Goal: Information Seeking & Learning: Understand process/instructions

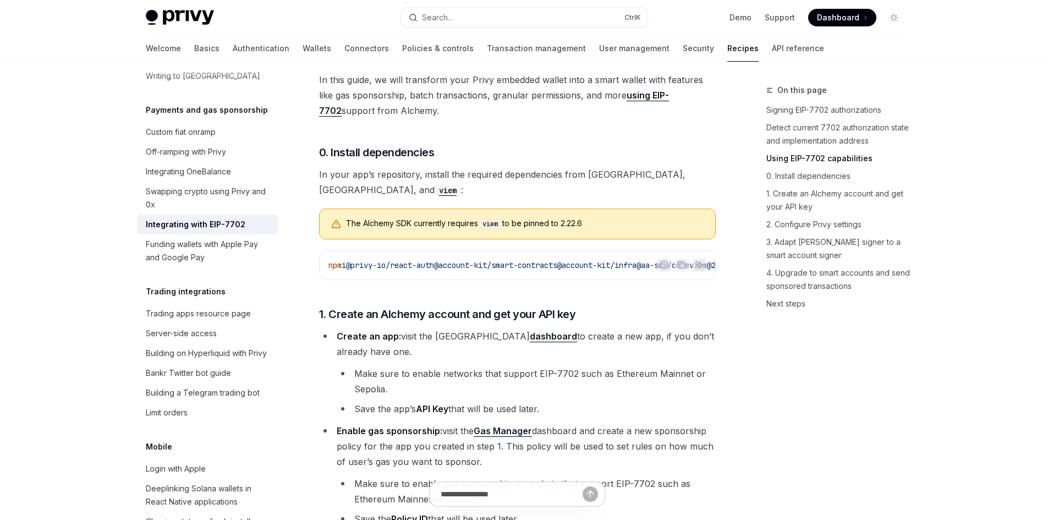
scroll to position [825, 0]
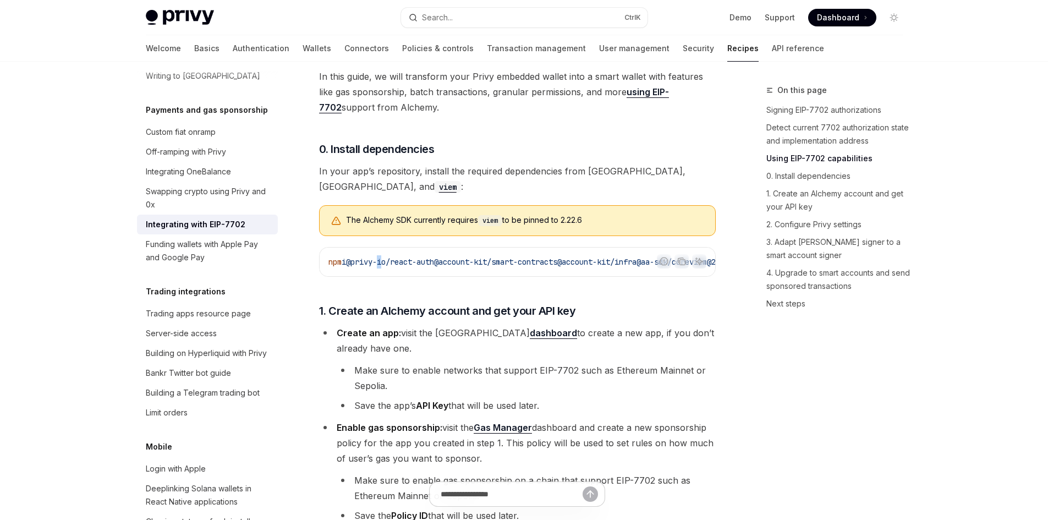
click at [387, 276] on div "npm i @privy-io/react-auth @account-kit/smart-contracts @account-kit/infra @aa-…" at bounding box center [518, 262] width 396 height 29
click at [456, 263] on span "@account-kit/smart-contracts" at bounding box center [495, 262] width 123 height 10
drag, startPoint x: 453, startPoint y: 269, endPoint x: 519, endPoint y: 278, distance: 67.2
click at [519, 276] on div "npm i @privy-io/react-auth @account-kit/smart-contracts @account-kit/infra @aa-…" at bounding box center [518, 262] width 396 height 29
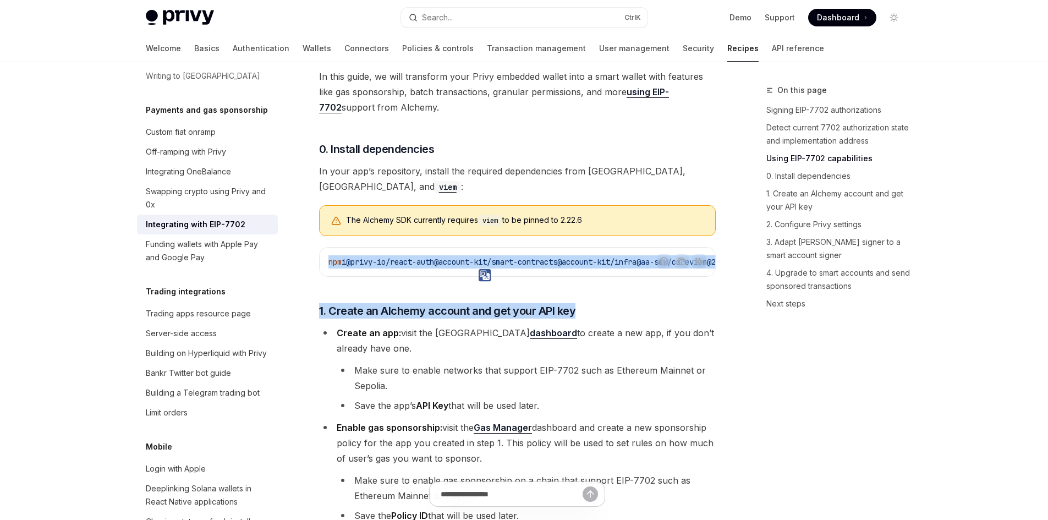
drag, startPoint x: 622, startPoint y: 281, endPoint x: 654, endPoint y: 280, distance: 32.5
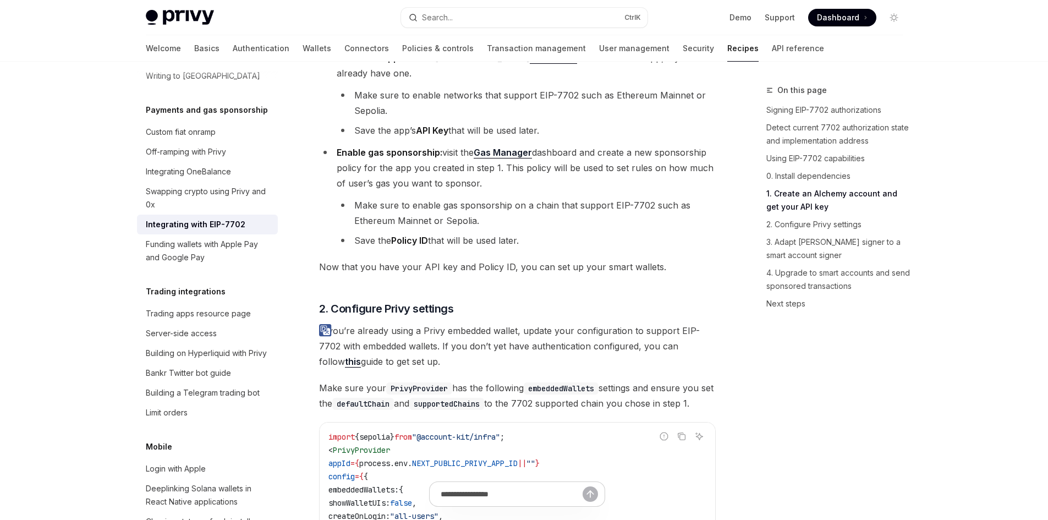
click at [577, 248] on li "Save the Policy ID that will be used later." at bounding box center [526, 240] width 379 height 15
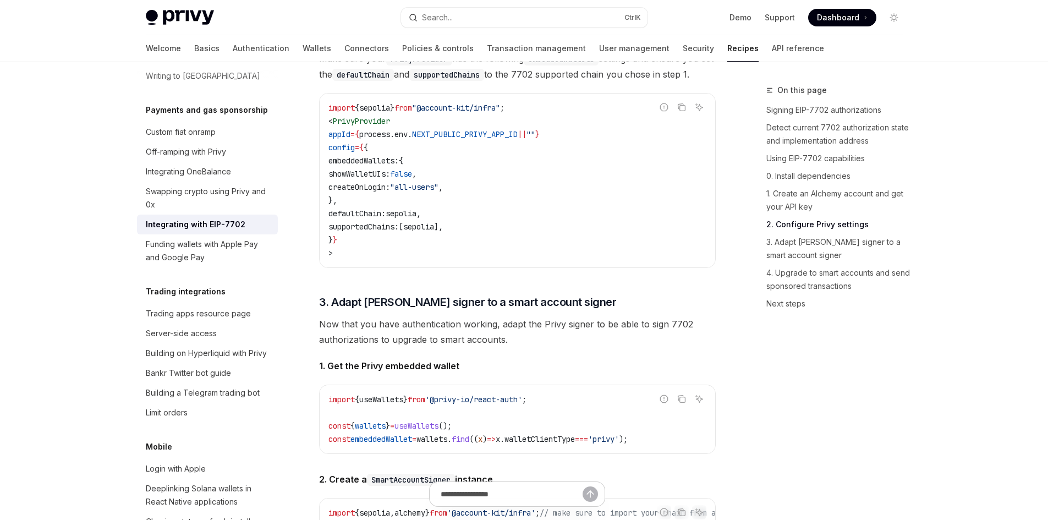
scroll to position [1430, 0]
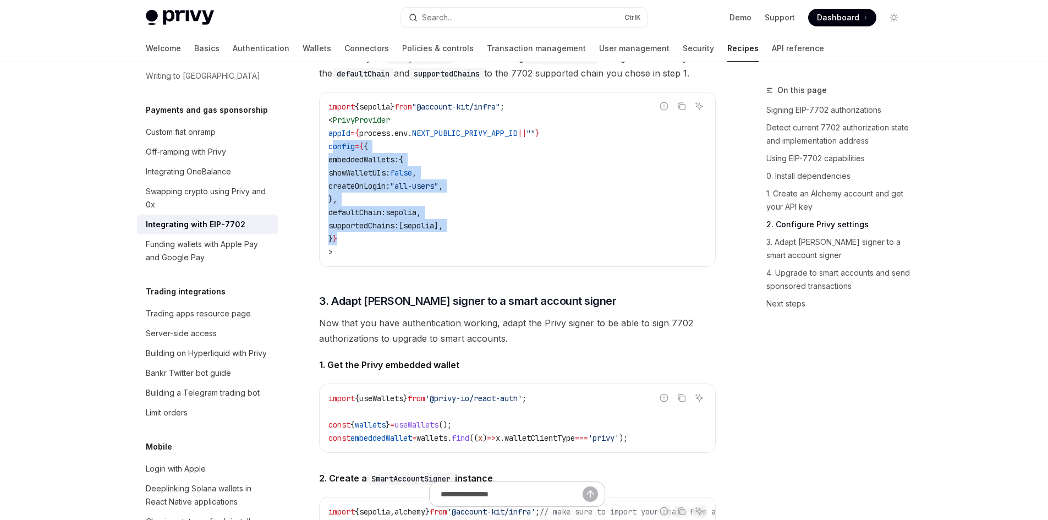
drag, startPoint x: 346, startPoint y: 167, endPoint x: 371, endPoint y: 257, distance: 94.2
click at [371, 257] on code "import { sepolia } from "@account-kit/infra" ; < PrivyProvider appId = { proces…" at bounding box center [517, 179] width 378 height 158
copy code "config = { { embeddedWallets: { showWalletUIs: false , createOnLogin: "all-user…"
drag, startPoint x: 534, startPoint y: 122, endPoint x: 464, endPoint y: 124, distance: 69.3
click at [464, 112] on span "import { sepolia } from "@account-kit/infra" ;" at bounding box center [416, 107] width 176 height 10
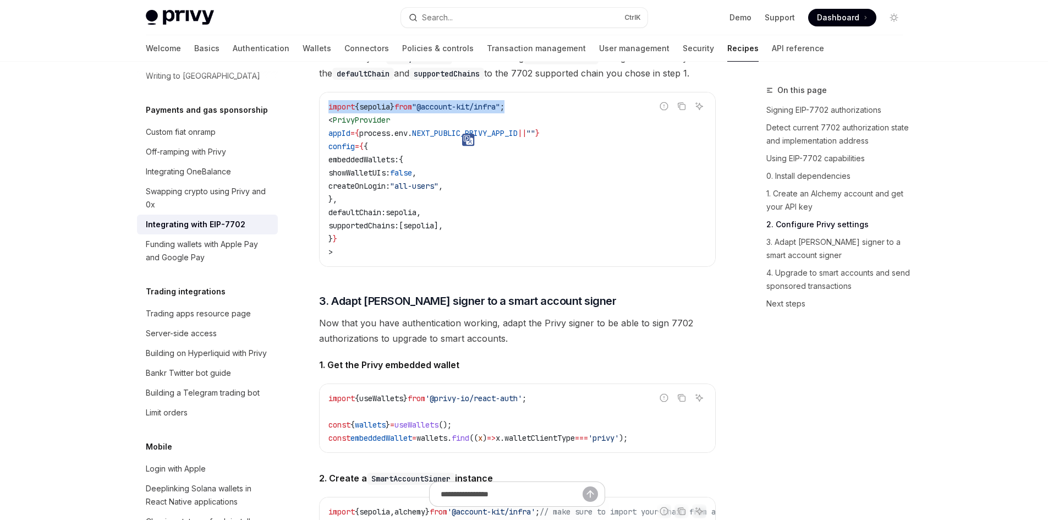
drag, startPoint x: 549, startPoint y: 124, endPoint x: 310, endPoint y: 124, distance: 239.3
click at [310, 124] on div "Payments and gas sponsorship Integrating with EIP-7702 OpenAI Open in ChatGPT O…" at bounding box center [414, 101] width 607 height 2896
copy span "import { sepolia } from "@account-kit/infra" ;"
click at [573, 171] on code "import { sepolia } from "@account-kit/infra" ; < PrivyProvider appId = { proces…" at bounding box center [517, 179] width 378 height 158
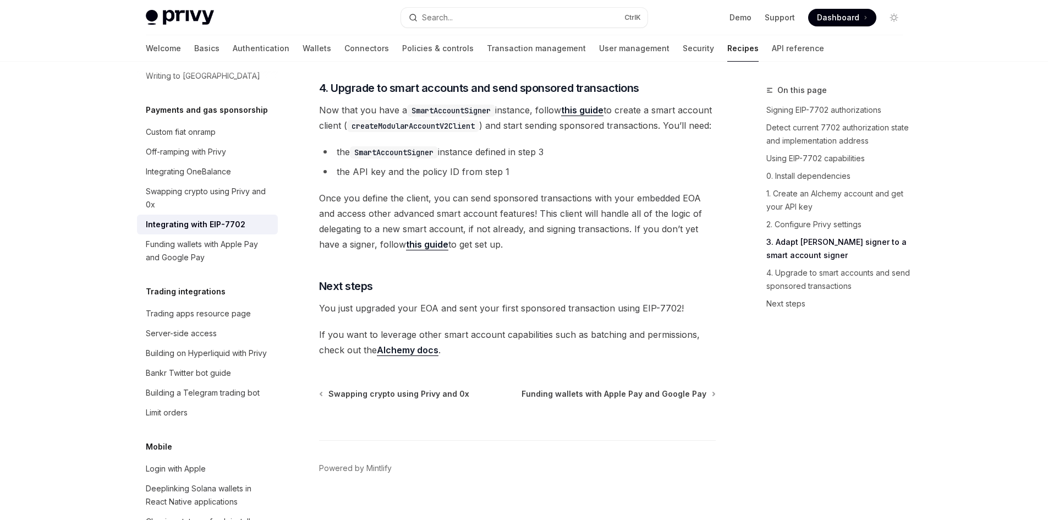
scroll to position [2499, 0]
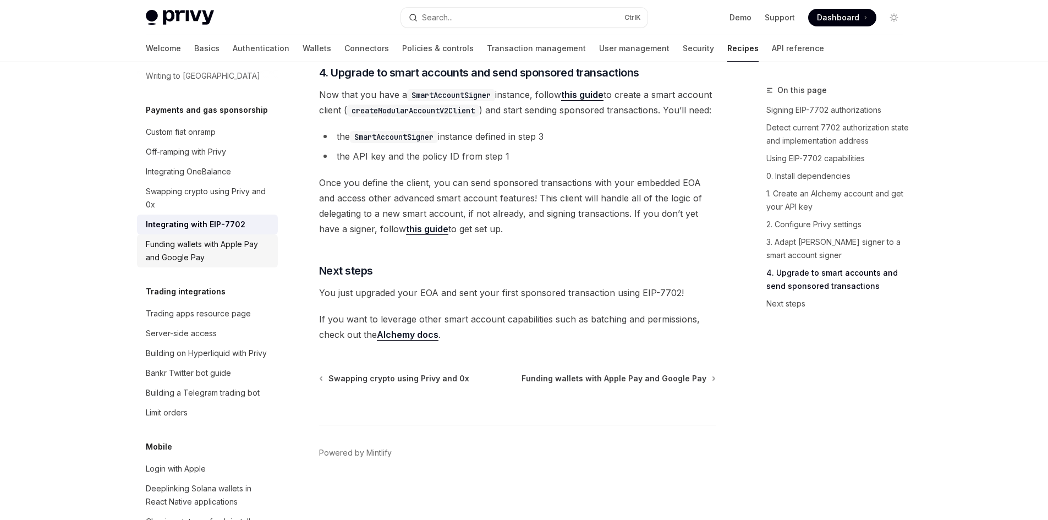
click at [199, 264] on div "Funding wallets with Apple Pay and Google Pay" at bounding box center [208, 251] width 125 height 26
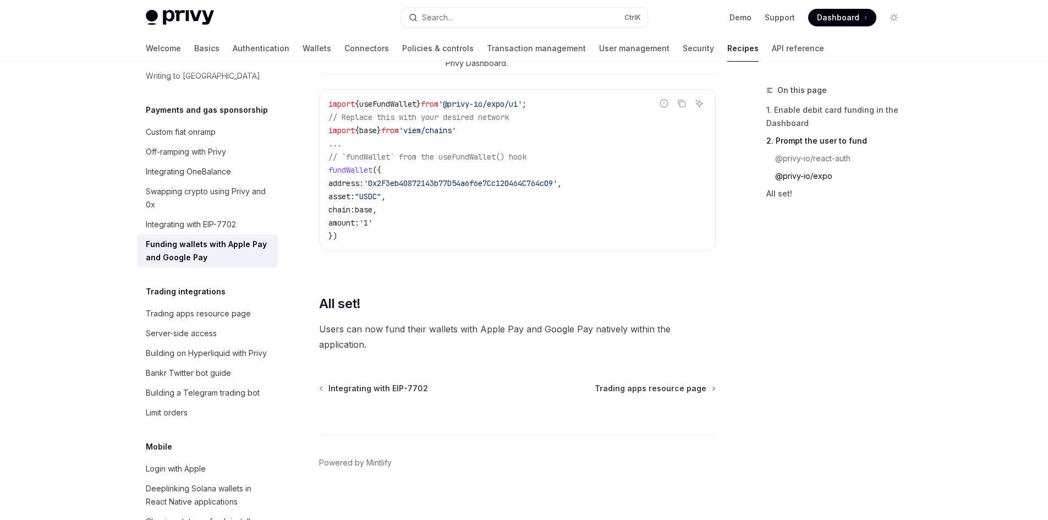
scroll to position [1456, 0]
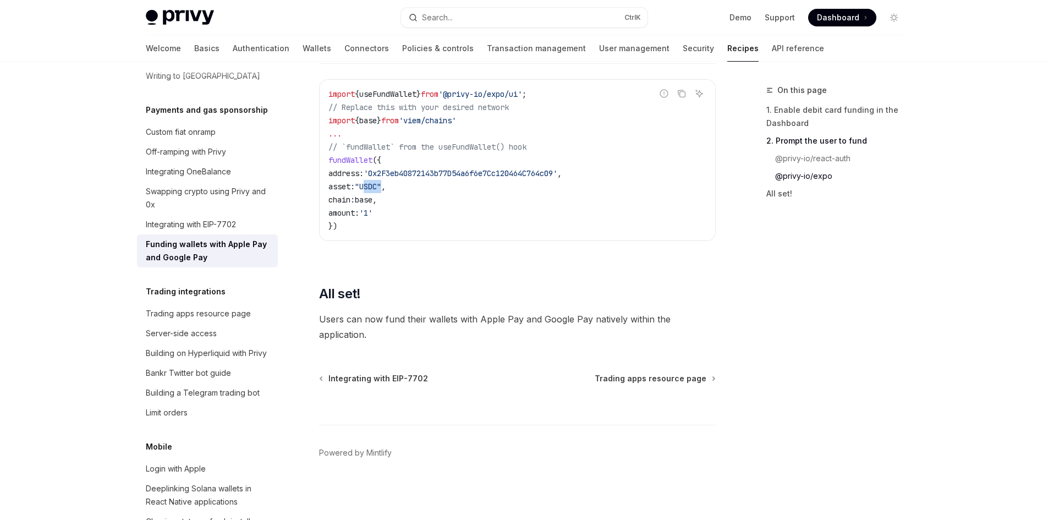
drag, startPoint x: 374, startPoint y: 187, endPoint x: 392, endPoint y: 189, distance: 18.3
click at [381, 189] on span ""USDC"" at bounding box center [368, 187] width 26 height 10
click at [420, 188] on code "import { useFundWallet } from '@privy-io/expo/ui' ; // Replace this with your d…" at bounding box center [517, 159] width 378 height 145
drag, startPoint x: 386, startPoint y: 169, endPoint x: 581, endPoint y: 170, distance: 195.3
click at [557, 170] on span "'0x2F3eb40872143b77D54a6f6e7Cc120464C764c09'" at bounding box center [461, 173] width 194 height 10
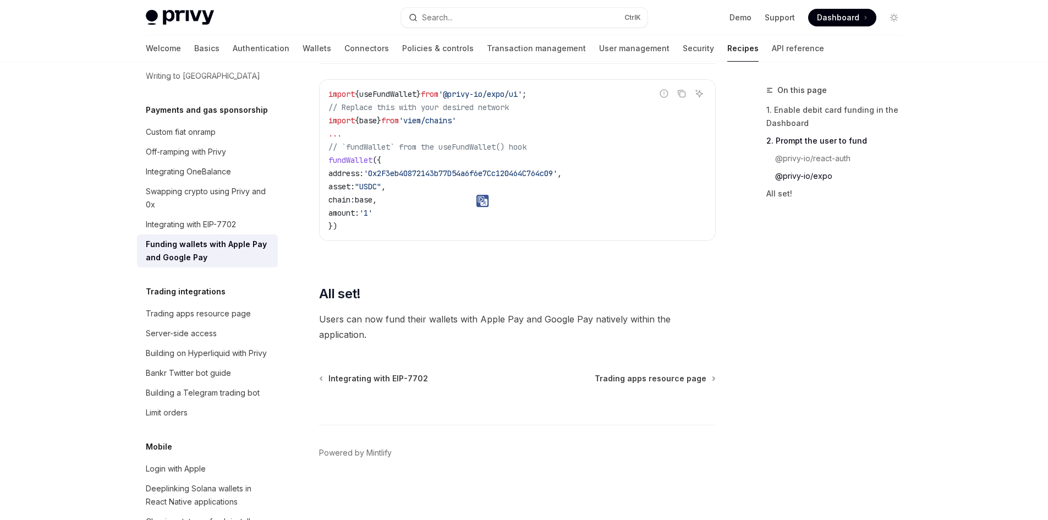
click at [484, 222] on code "import { useFundWallet } from '@privy-io/expo/ui' ; // Replace this with your d…" at bounding box center [517, 159] width 378 height 145
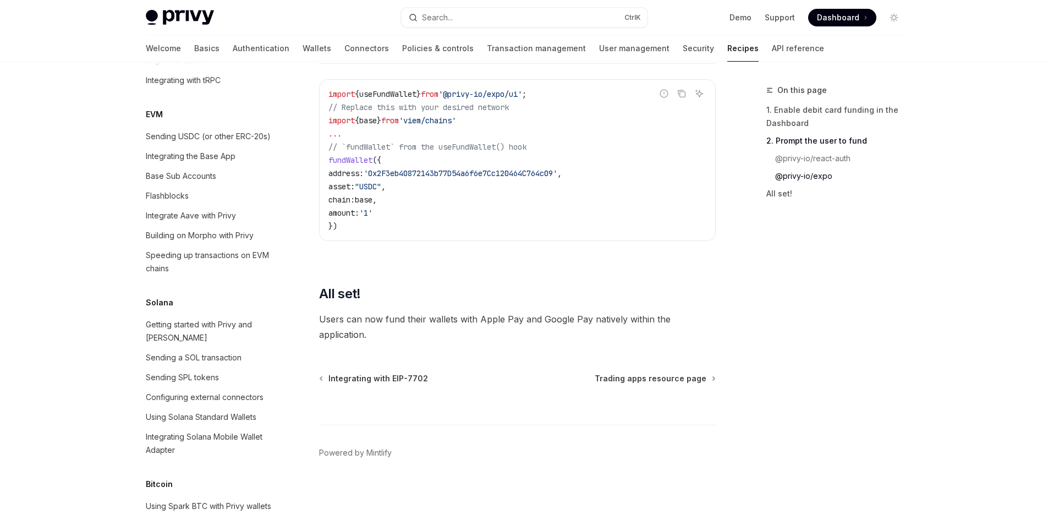
scroll to position [1553, 0]
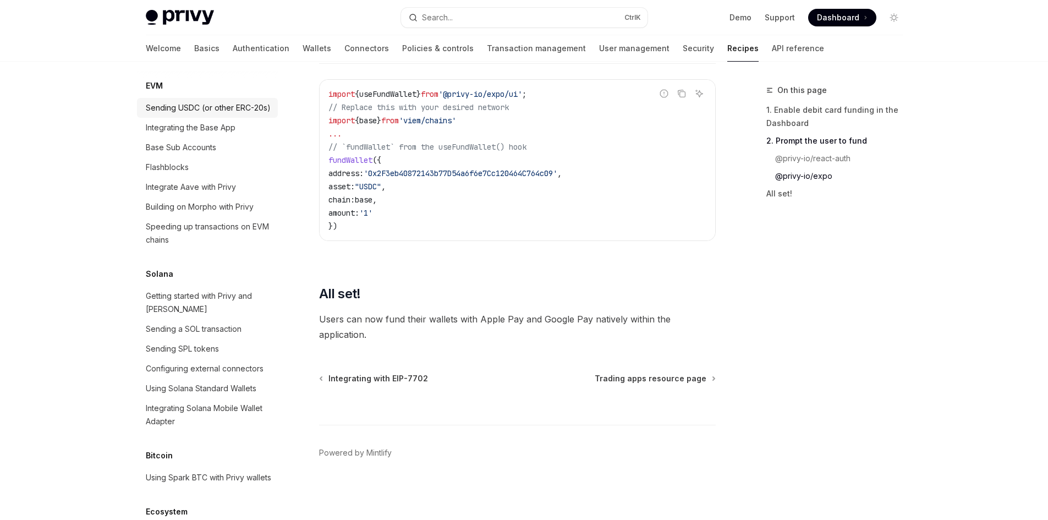
click at [198, 114] on div "Sending USDC (or other ERC-20s)" at bounding box center [208, 107] width 125 height 13
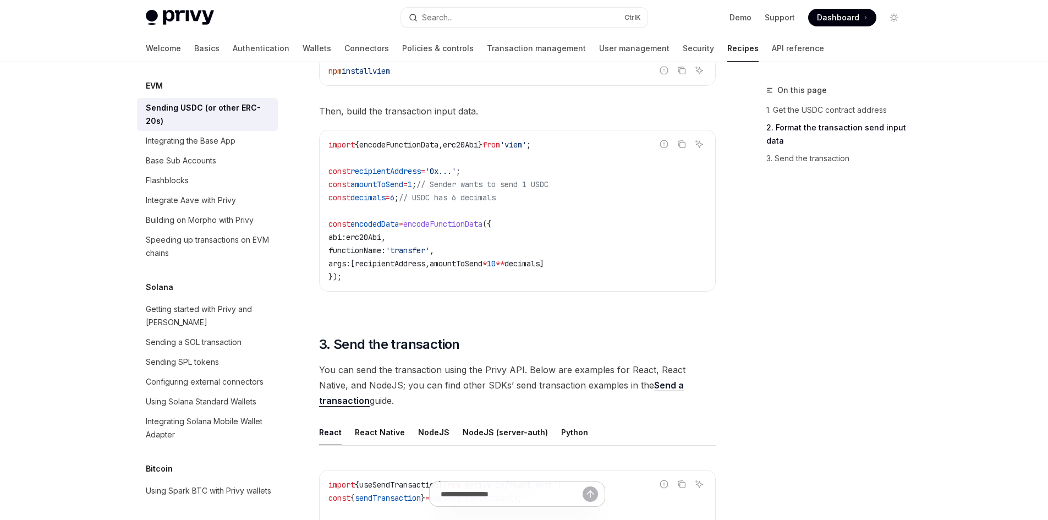
scroll to position [605, 0]
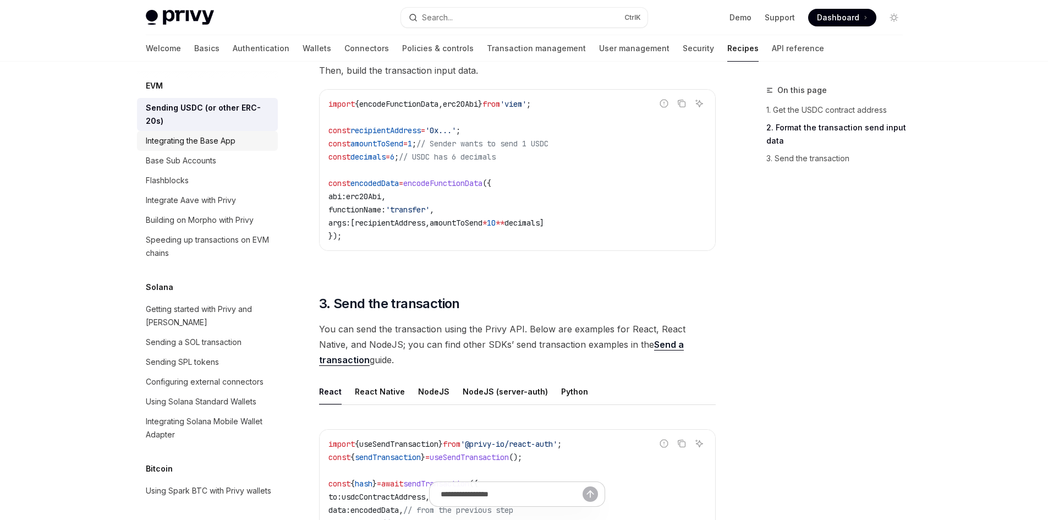
click at [195, 147] on div "Integrating the Base App" at bounding box center [191, 140] width 90 height 13
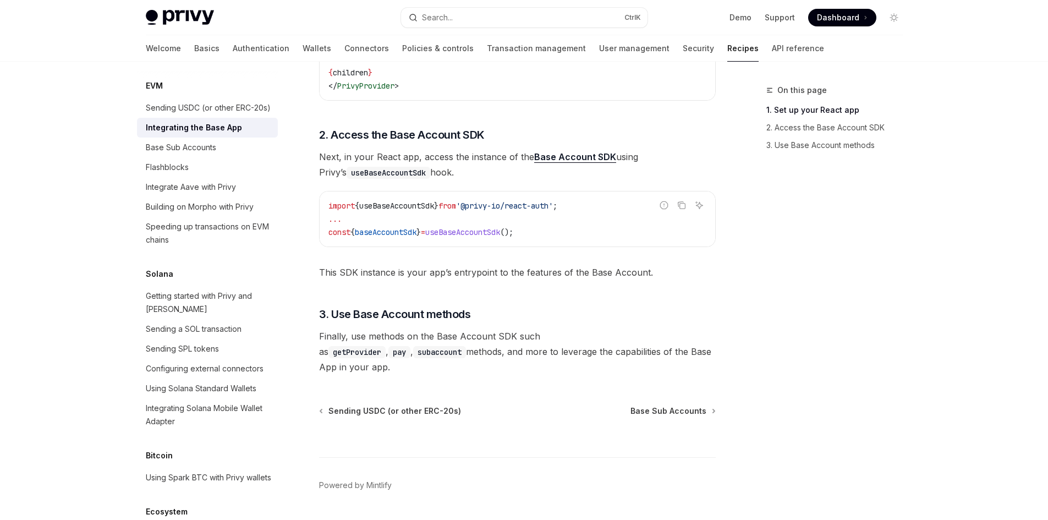
scroll to position [461, 0]
click at [218, 194] on div "Integrate Aave with Privy" at bounding box center [191, 186] width 90 height 13
type textarea "*"
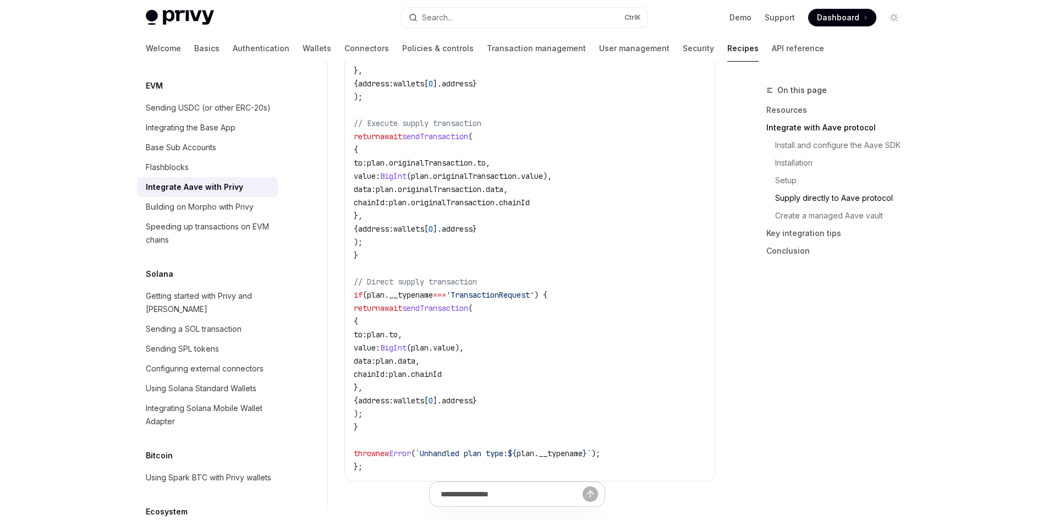
scroll to position [1596, 0]
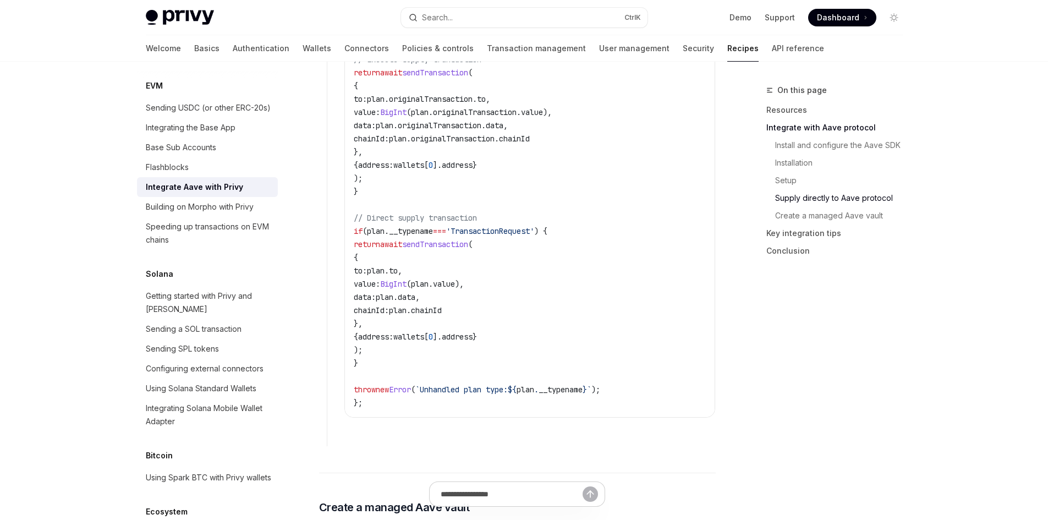
drag, startPoint x: 434, startPoint y: 249, endPoint x: 500, endPoint y: 247, distance: 66.0
click at [468, 247] on span "sendTransaction" at bounding box center [435, 244] width 66 height 10
click at [530, 236] on span "'TransactionRequest'" at bounding box center [490, 231] width 88 height 10
click at [456, 192] on code "import { useSupply , bigDecimal } from '@aave/react' ; import { useSendTransact…" at bounding box center [530, 13] width 352 height 792
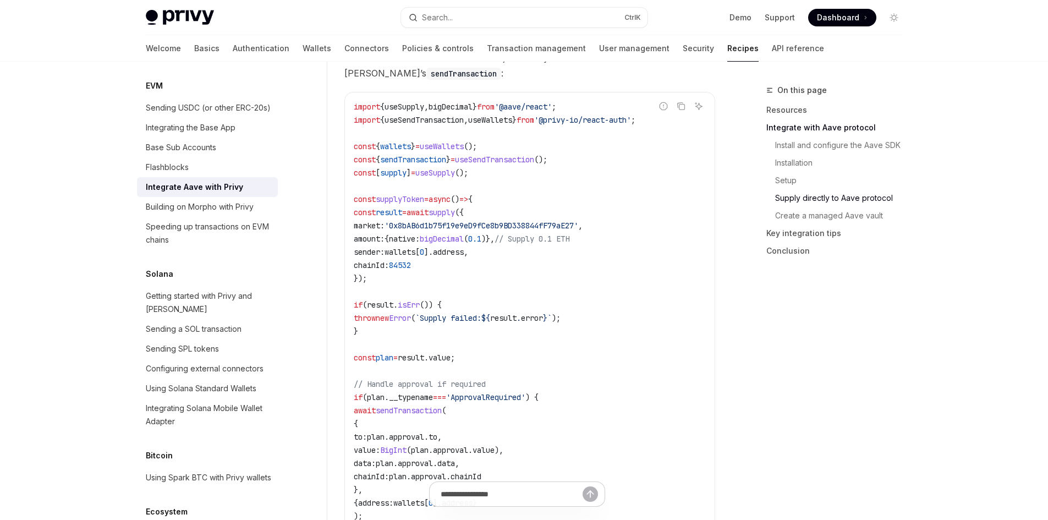
scroll to position [1100, 0]
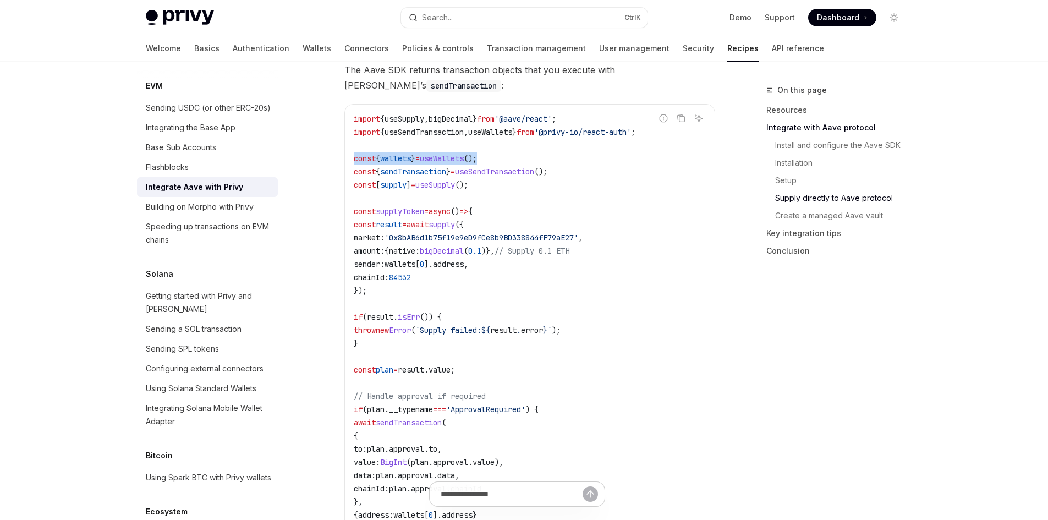
drag, startPoint x: 354, startPoint y: 162, endPoint x: 506, endPoint y: 162, distance: 152.4
click at [506, 162] on div "import { useSupply , bigDecimal } from '@aave/react' ; import { useSendTransact…" at bounding box center [530, 509] width 370 height 808
copy span "const { wallets } = useWallets ();"
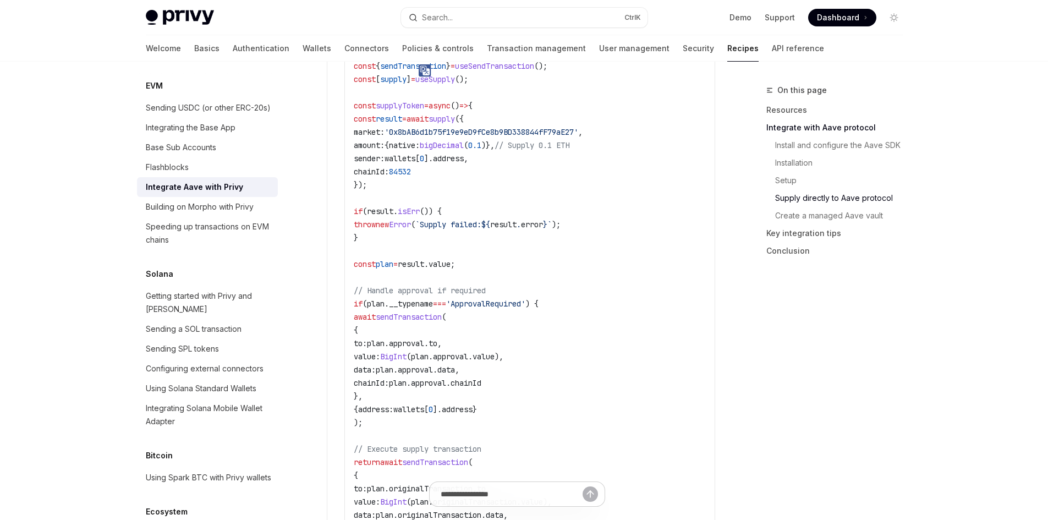
scroll to position [1210, 0]
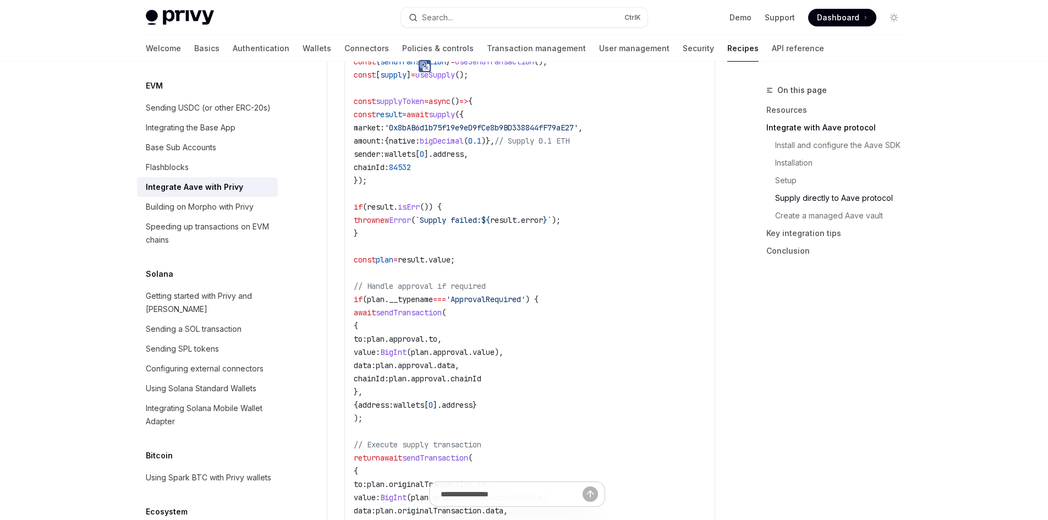
click at [536, 172] on code "import { useSupply , bigDecimal } from '@aave/react' ; import { useSendTransact…" at bounding box center [530, 398] width 352 height 792
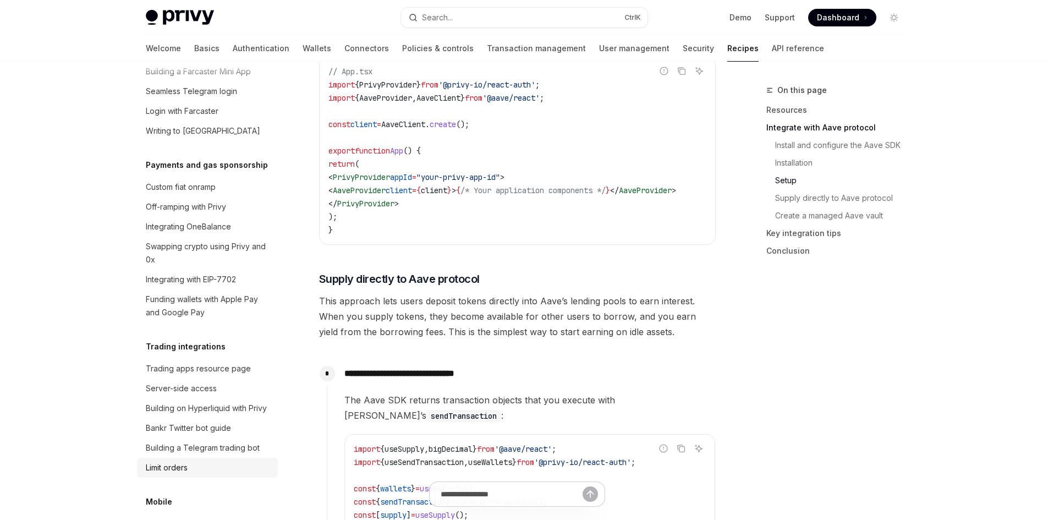
scroll to position [1167, 0]
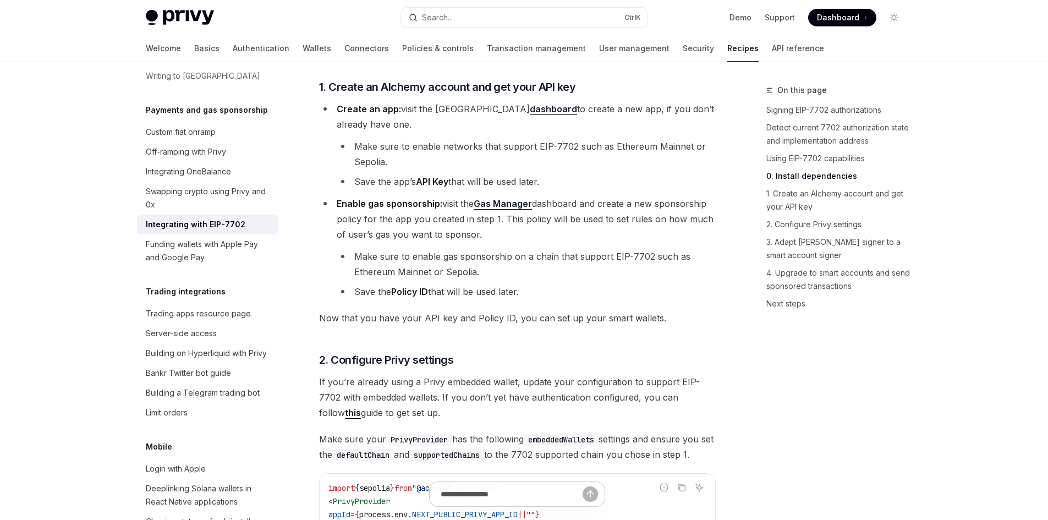
scroll to position [994, 0]
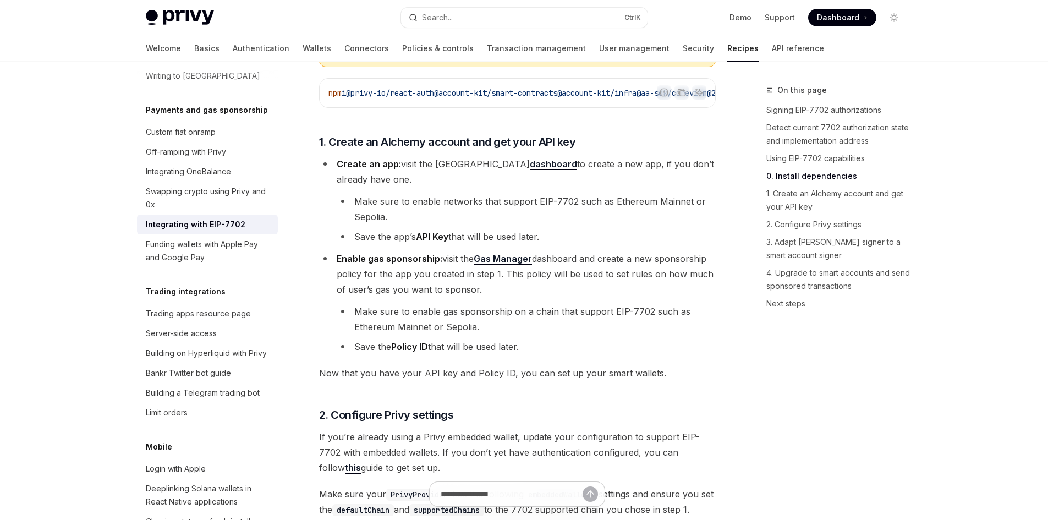
click at [530, 168] on link "dashboard" at bounding box center [553, 164] width 47 height 12
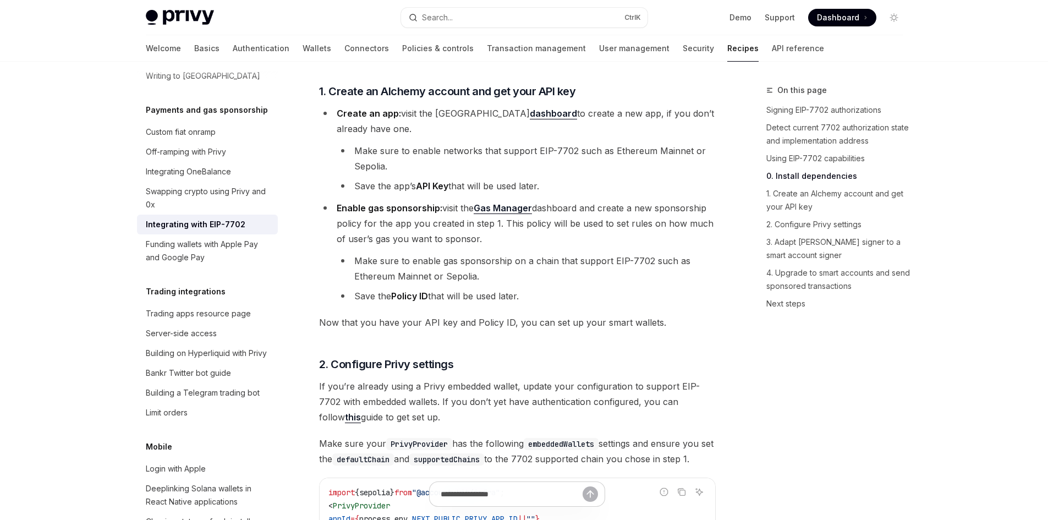
scroll to position [1104, 0]
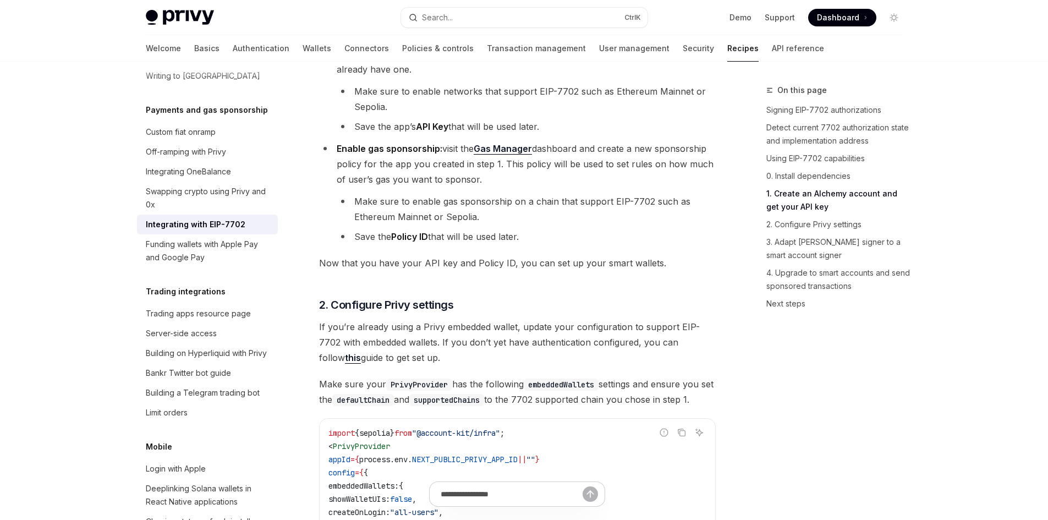
click at [512, 152] on link "Gas Manager" at bounding box center [503, 149] width 58 height 12
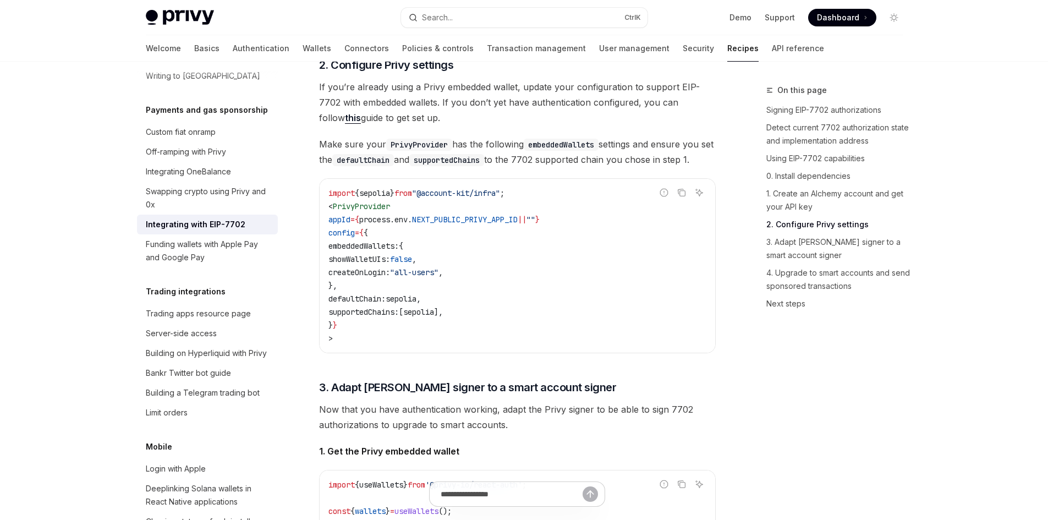
scroll to position [1379, 0]
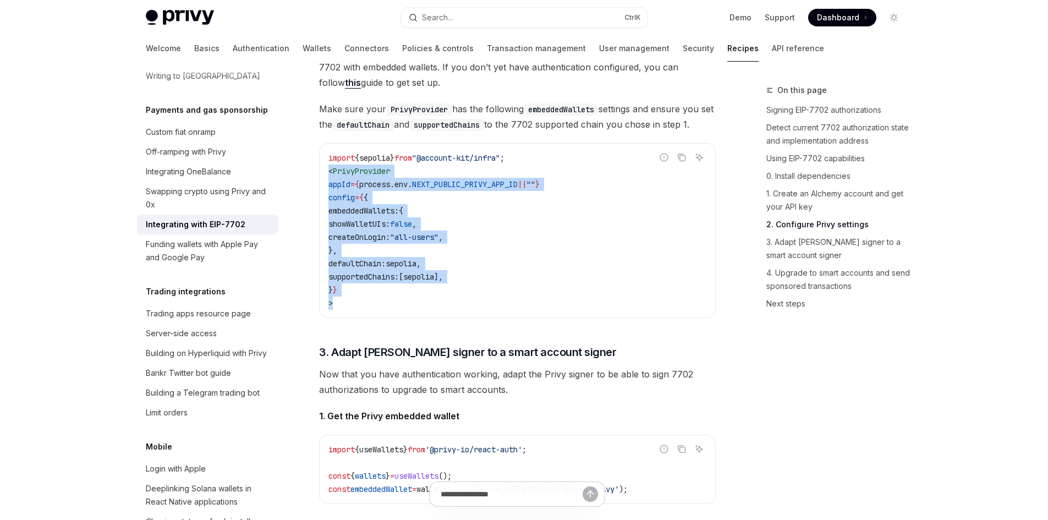
drag, startPoint x: 328, startPoint y: 191, endPoint x: 369, endPoint y: 333, distance: 147.8
click at [369, 317] on div "import { sepolia } from "@account-kit/infra" ; < PrivyProvider appId = { proces…" at bounding box center [518, 231] width 396 height 174
click at [497, 271] on code "import { sepolia } from "@account-kit/infra" ; < PrivyProvider appId = { proces…" at bounding box center [517, 230] width 378 height 158
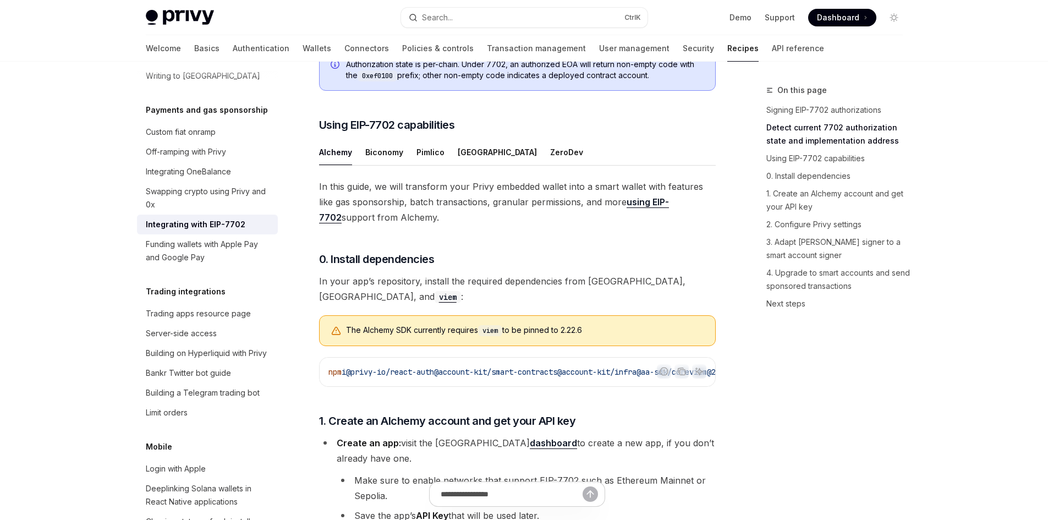
scroll to position [770, 0]
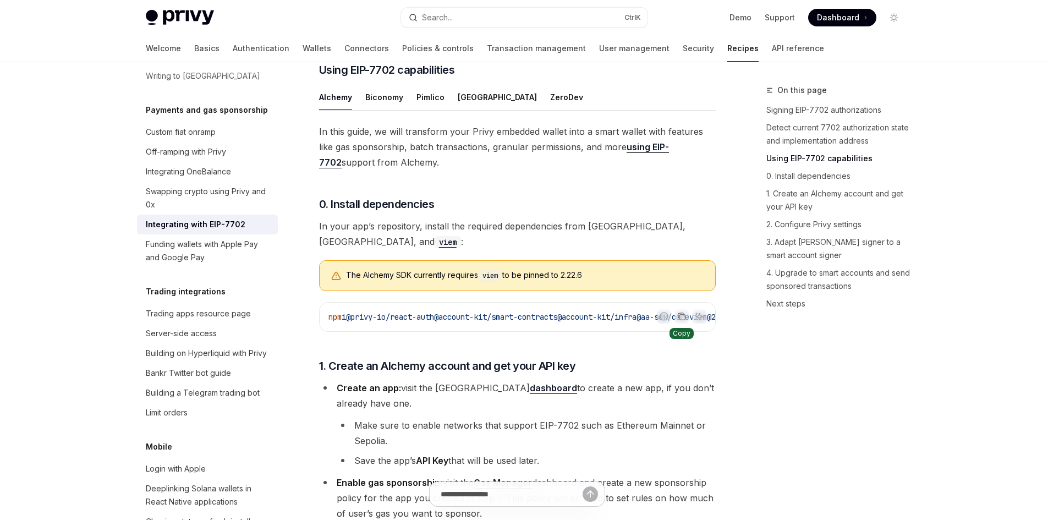
click at [682, 315] on icon "Copy the contents from the code block" at bounding box center [681, 316] width 9 height 9
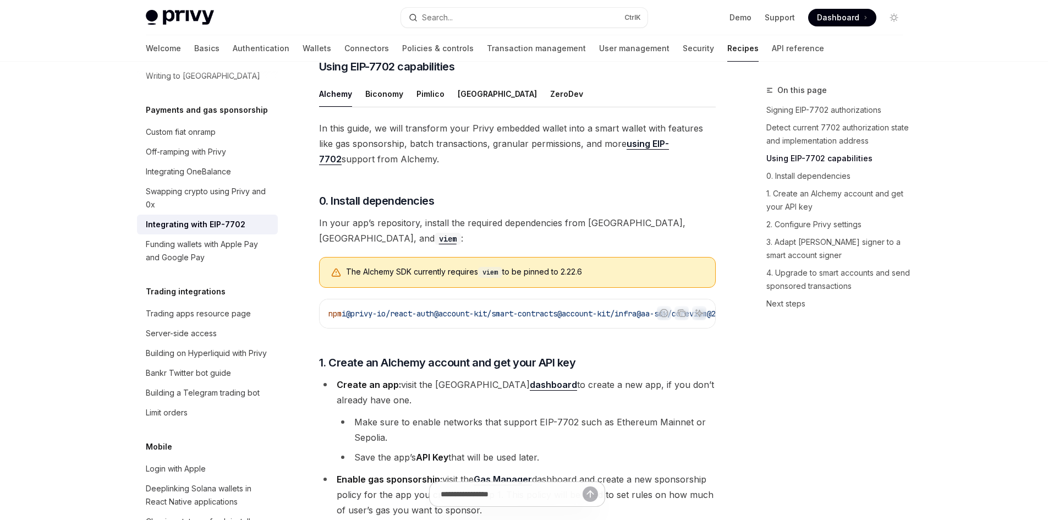
scroll to position [880, 0]
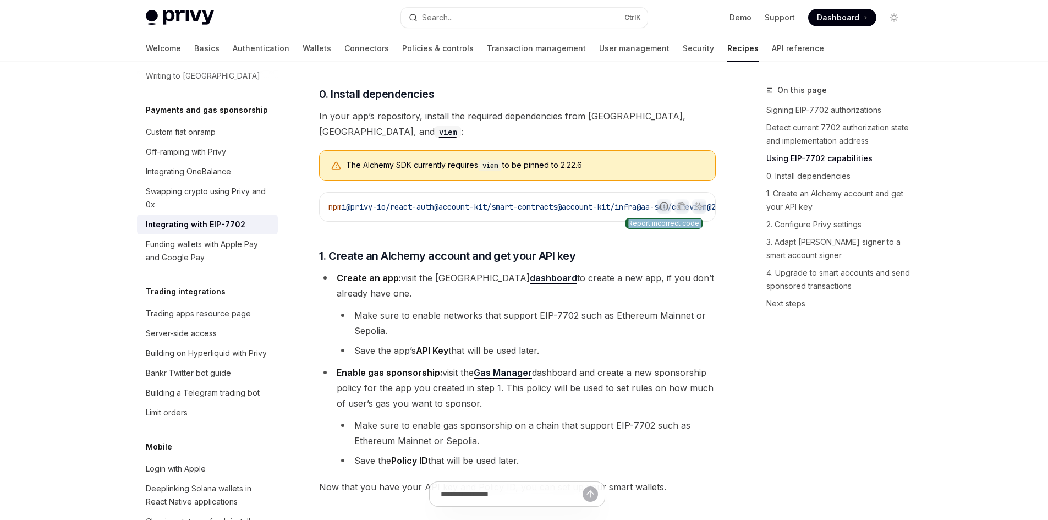
drag, startPoint x: 325, startPoint y: 207, endPoint x: 664, endPoint y: 210, distance: 339.5
click at [664, 210] on div "Report incorrect code Copy Ask AI npm i @privy-io/react-auth @account-kit/smart…" at bounding box center [517, 207] width 397 height 30
click at [684, 207] on icon "Copy the contents from the code block" at bounding box center [681, 206] width 9 height 9
click at [601, 102] on h3 "​ 0. Install dependencies" at bounding box center [517, 93] width 397 height 15
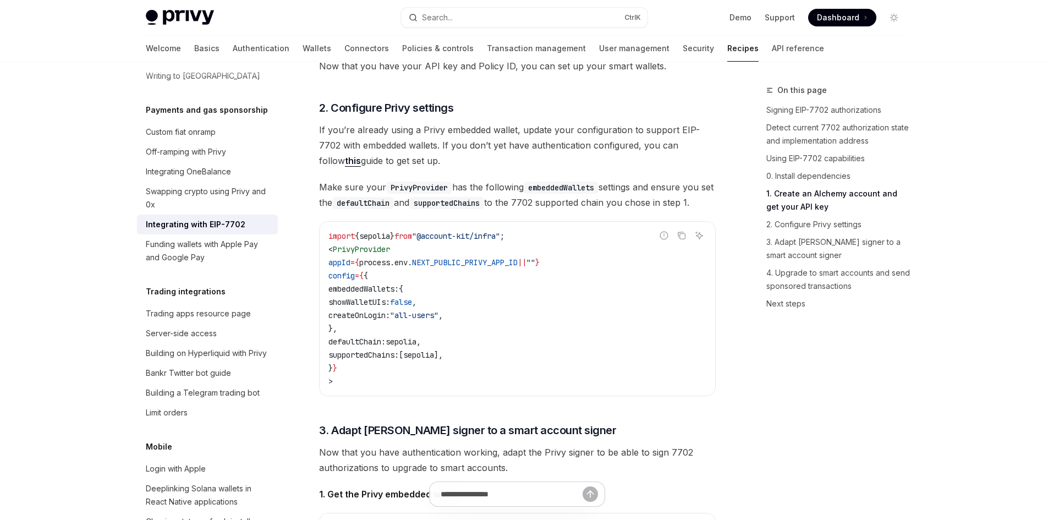
scroll to position [1320, 0]
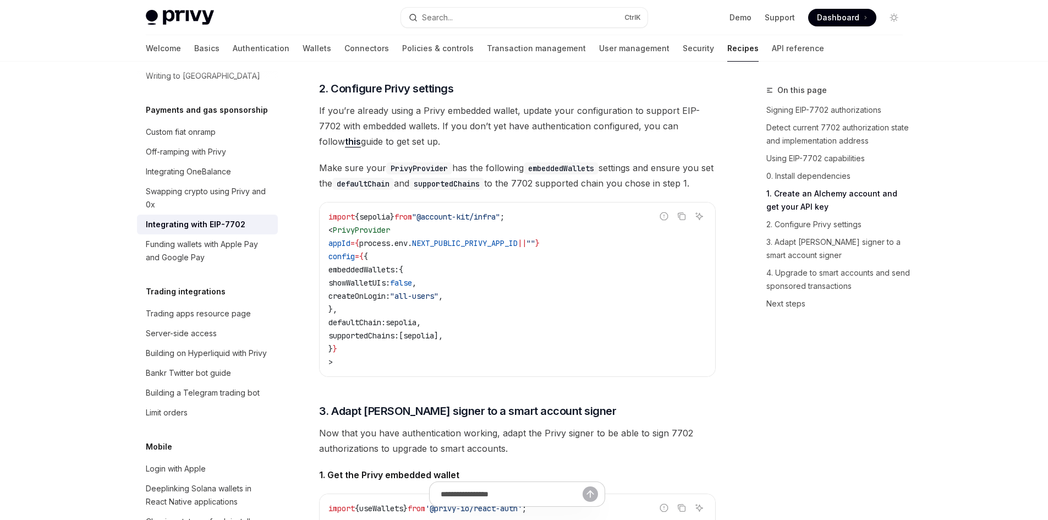
click at [545, 342] on code "import { sepolia } from "@account-kit/infra" ; < PrivyProvider appId = { proces…" at bounding box center [517, 289] width 378 height 158
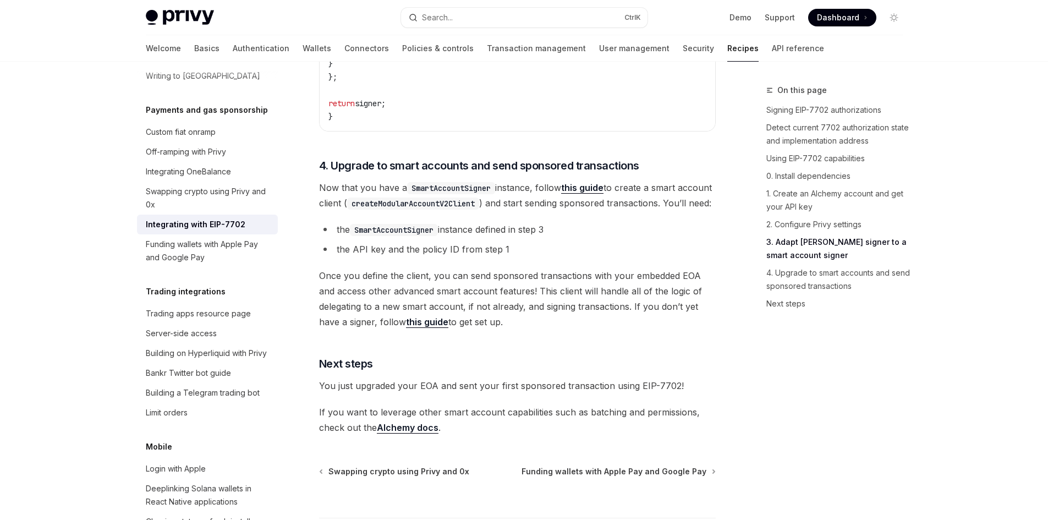
scroll to position [2476, 0]
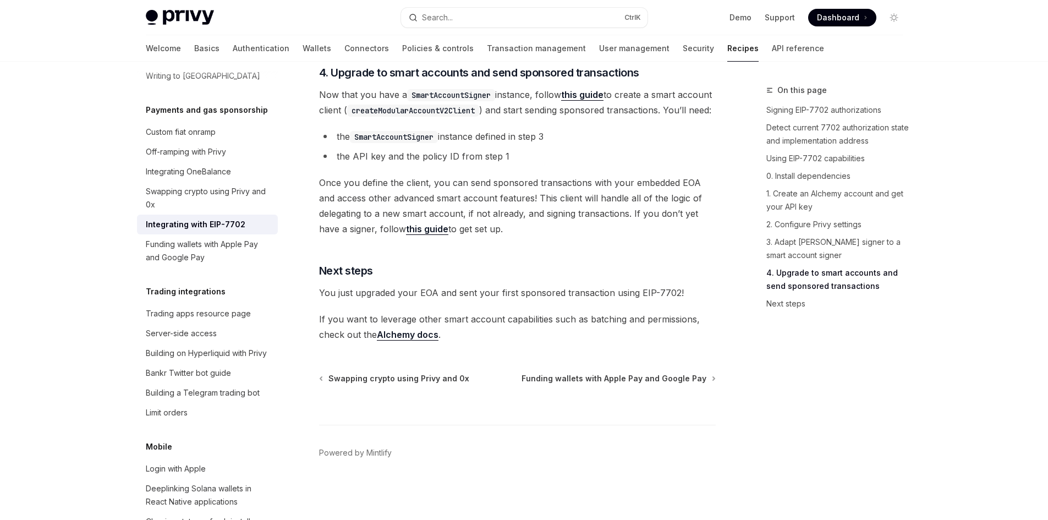
click at [430, 235] on link "this guide" at bounding box center [427, 229] width 42 height 12
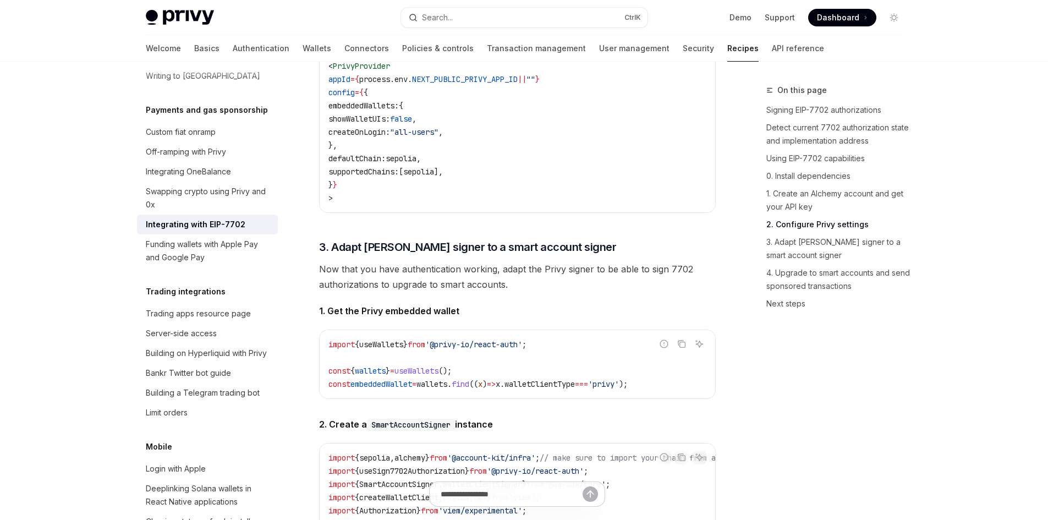
scroll to position [1344, 0]
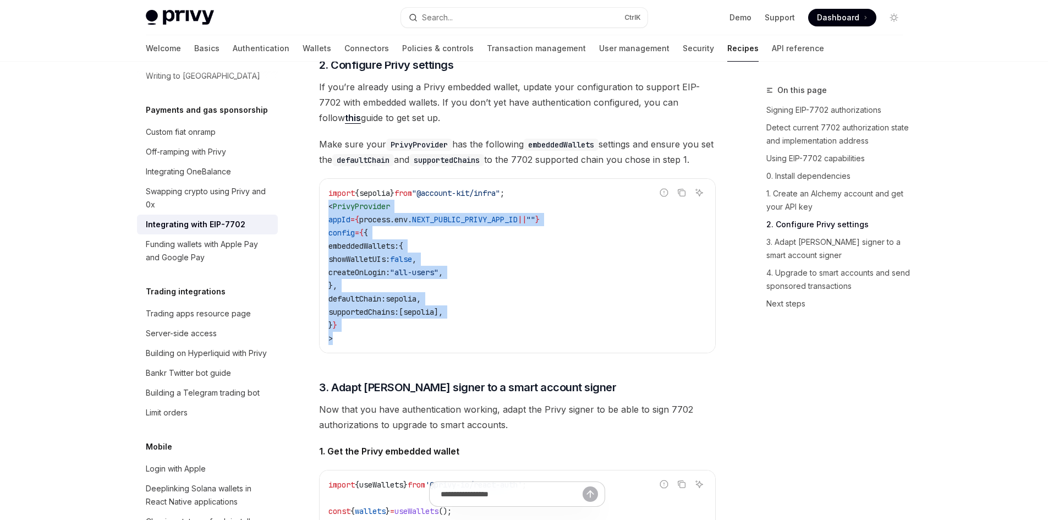
drag, startPoint x: 327, startPoint y: 225, endPoint x: 366, endPoint y: 355, distance: 135.6
click at [368, 353] on div "import { sepolia } from "@account-kit/infra" ; < PrivyProvider appId = { proces…" at bounding box center [518, 266] width 396 height 174
copy code "< PrivyProvider appId = { process . env . NEXT_PUBLIC_PRIVY_APP_ID || "" } conf…"
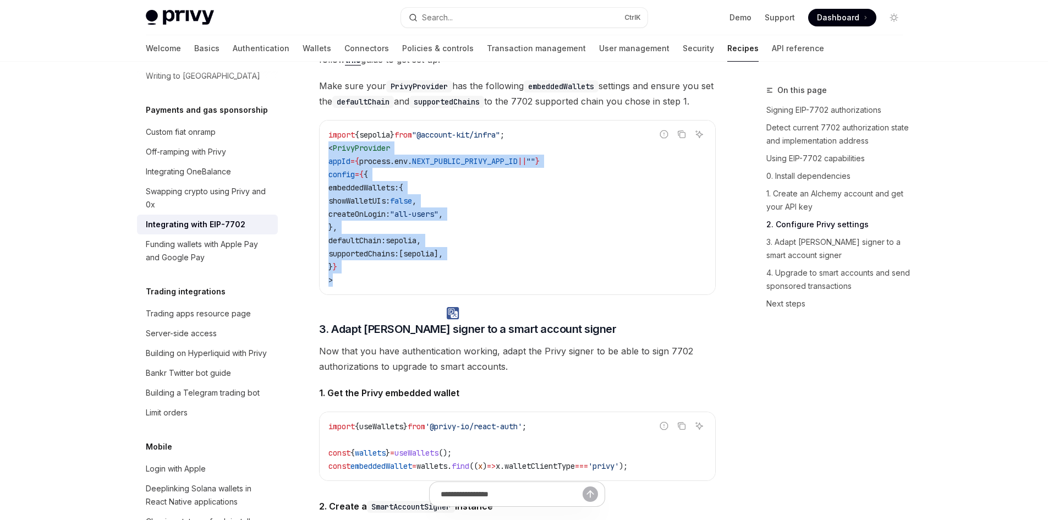
scroll to position [1399, 0]
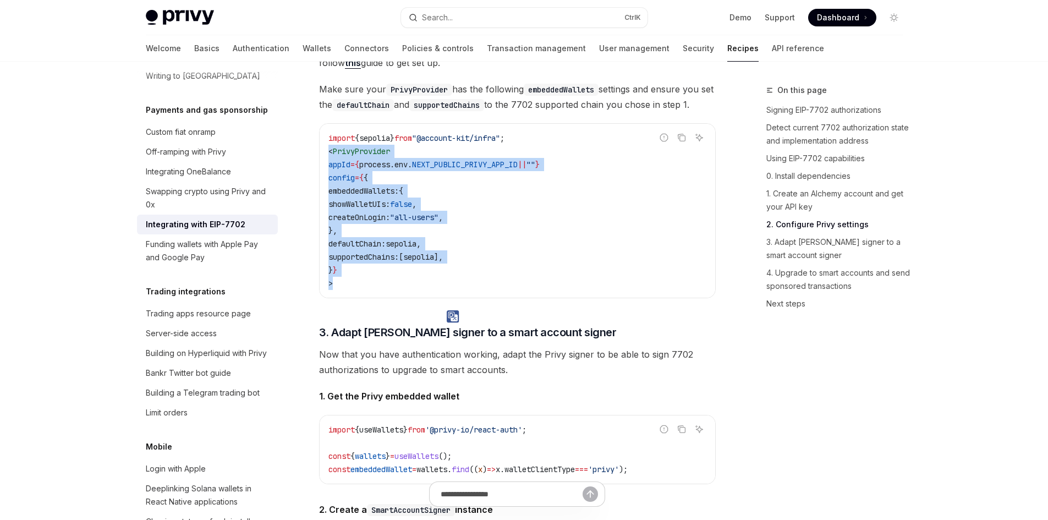
click at [540, 169] on span "}" at bounding box center [537, 165] width 4 height 10
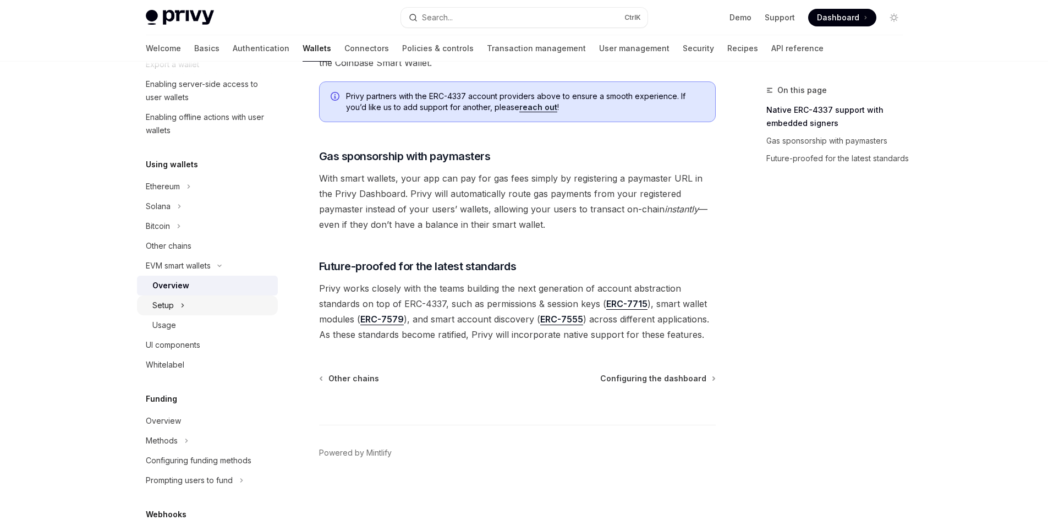
scroll to position [165, 0]
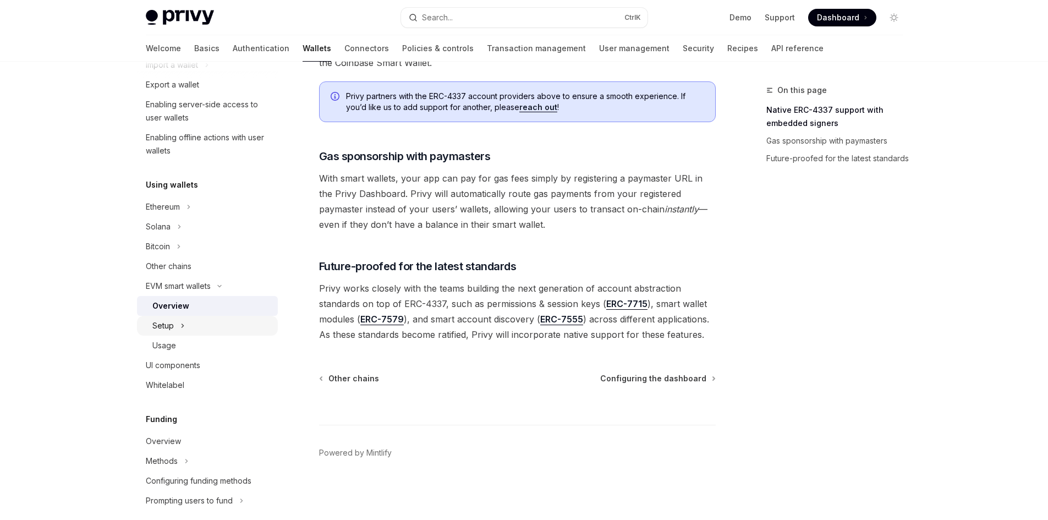
click at [180, 326] on icon "Toggle Setup section" at bounding box center [182, 325] width 4 height 13
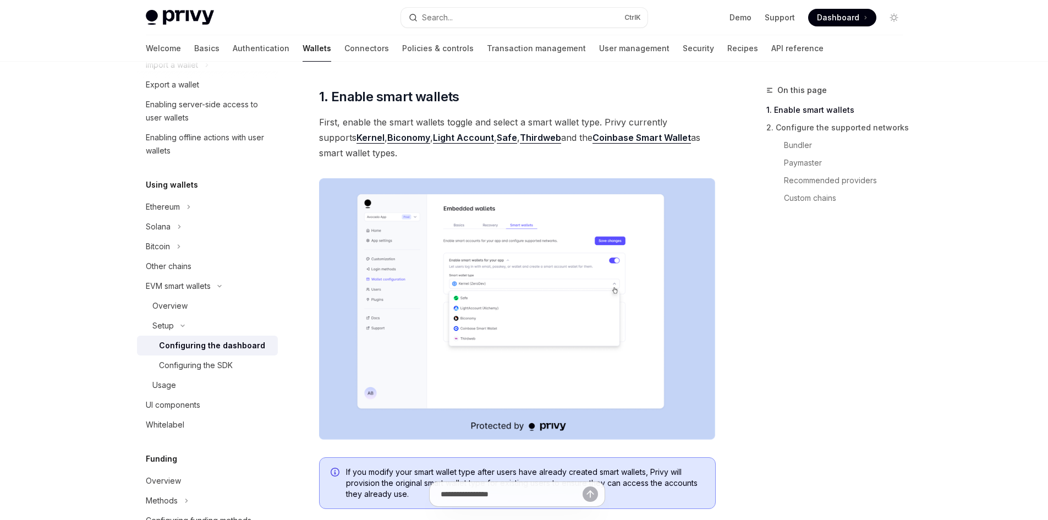
scroll to position [110, 0]
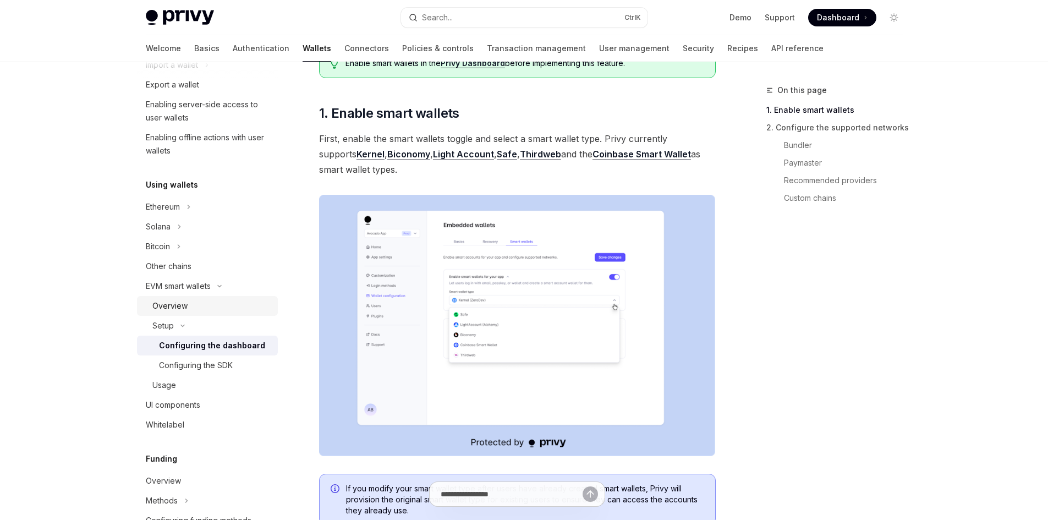
click at [182, 311] on div "Overview" at bounding box center [169, 305] width 35 height 13
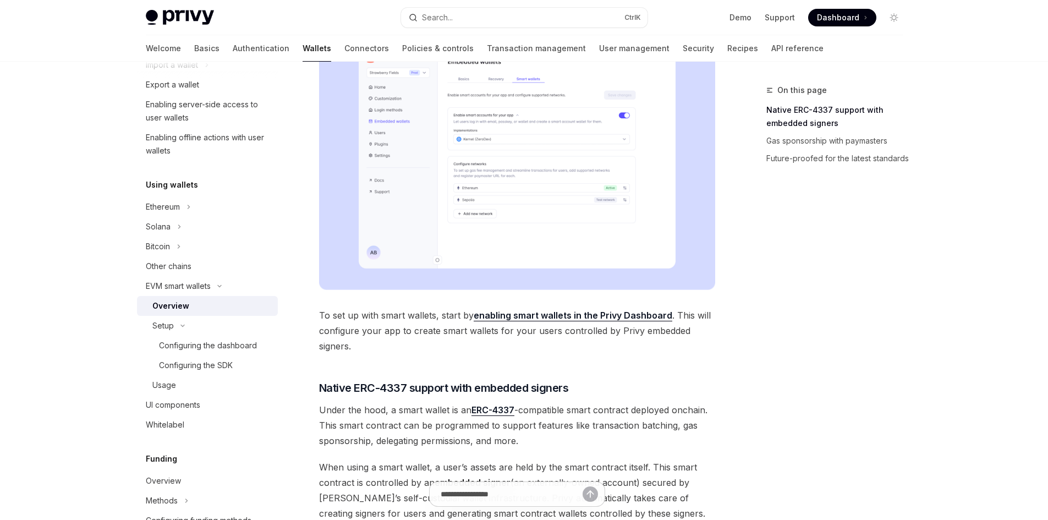
scroll to position [262, 0]
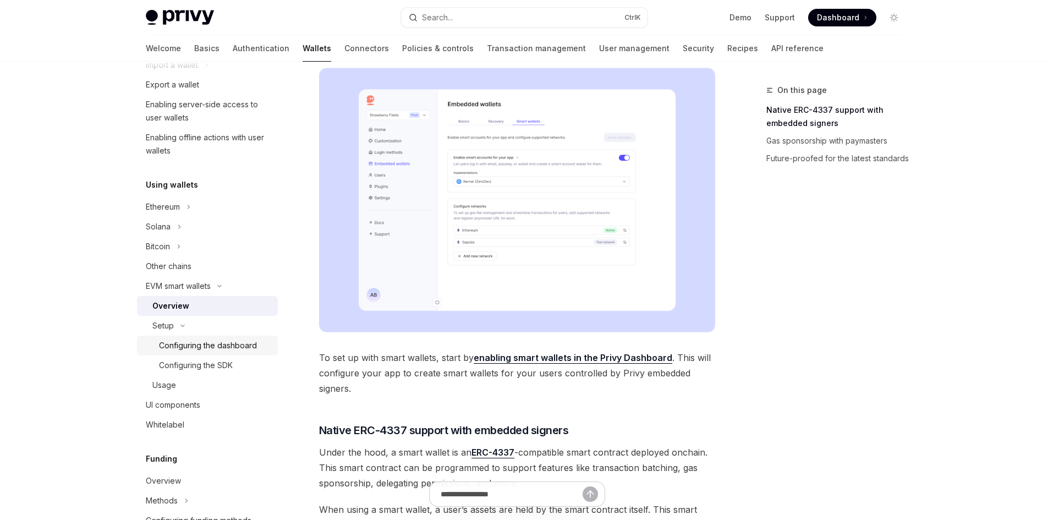
click at [181, 341] on div "Configuring the dashboard" at bounding box center [208, 345] width 98 height 13
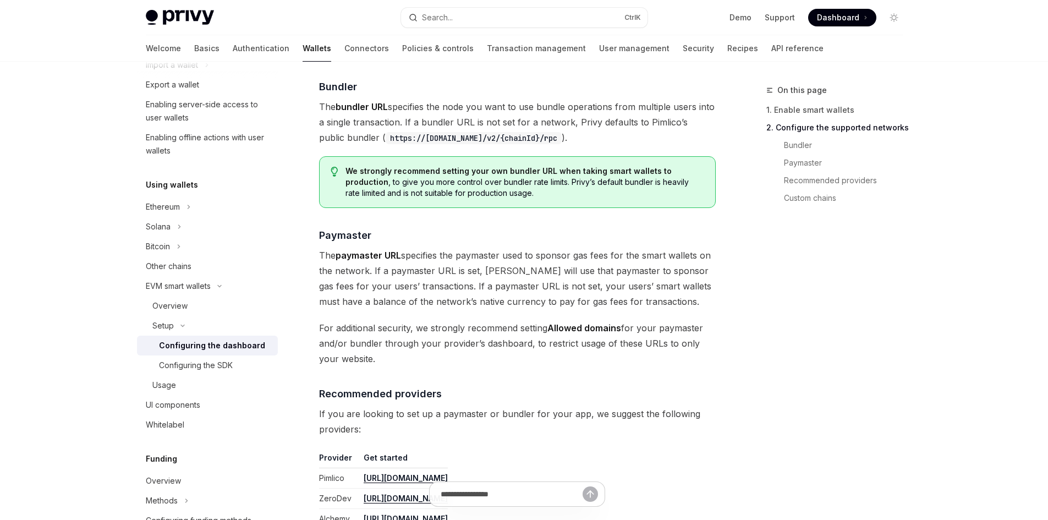
scroll to position [990, 0]
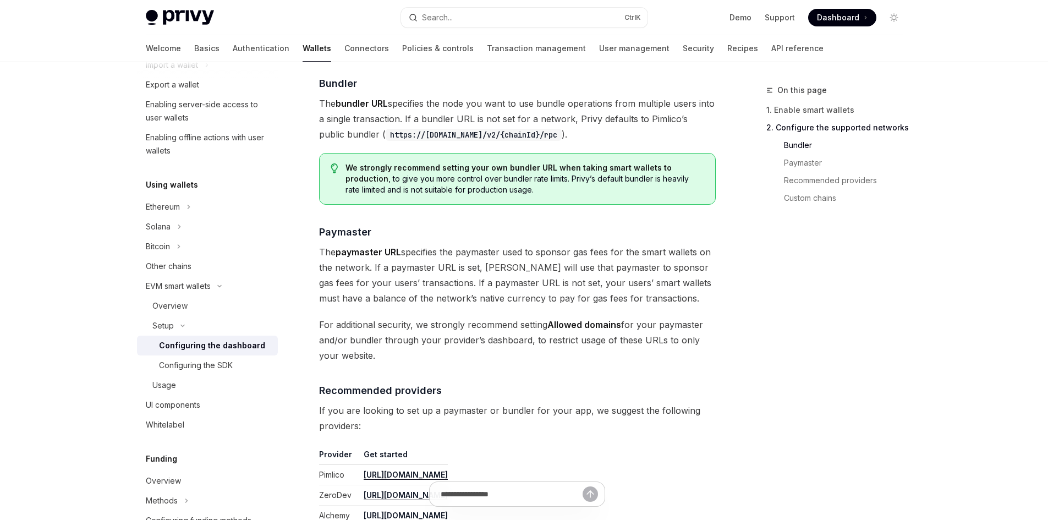
drag, startPoint x: 363, startPoint y: 134, endPoint x: 563, endPoint y: 139, distance: 199.8
click at [547, 138] on code "https://public.pimlico.io/v2/{chainId}/rpc" at bounding box center [474, 135] width 176 height 12
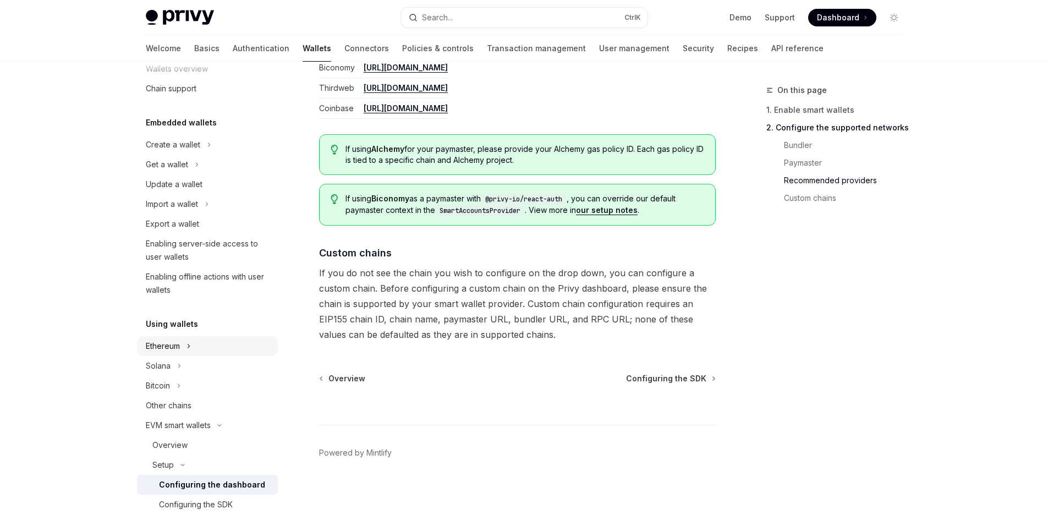
scroll to position [0, 0]
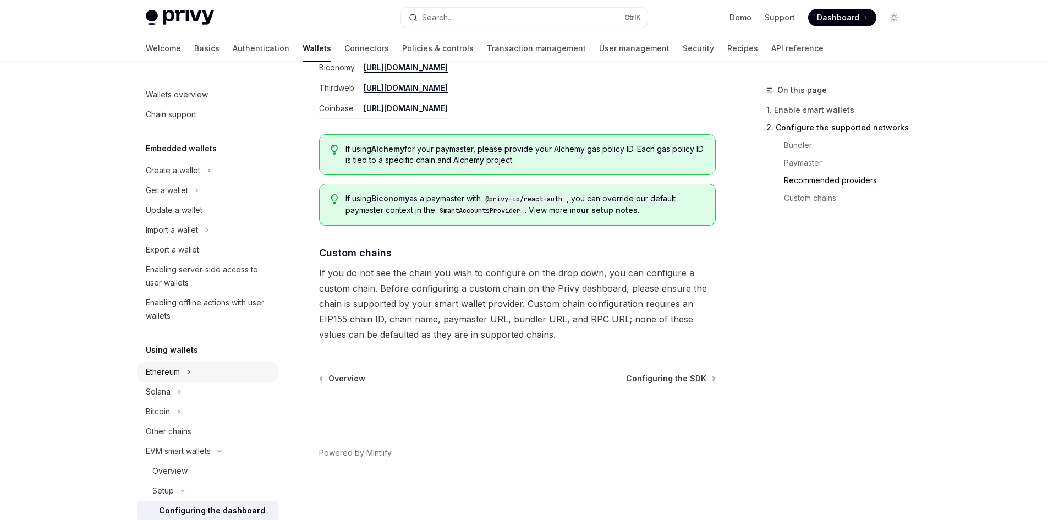
click at [170, 371] on div "Ethereum" at bounding box center [163, 371] width 34 height 13
type textarea "*"
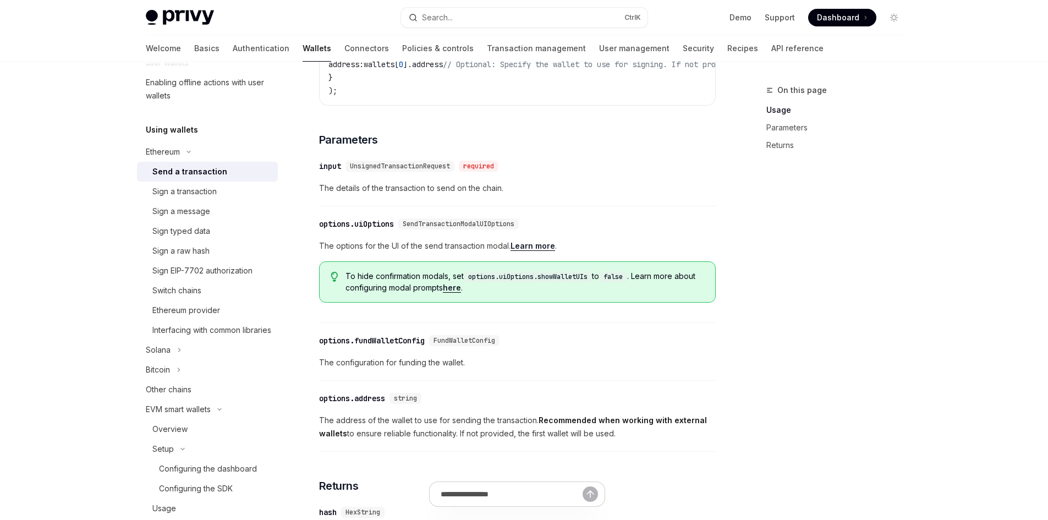
scroll to position [229, 0]
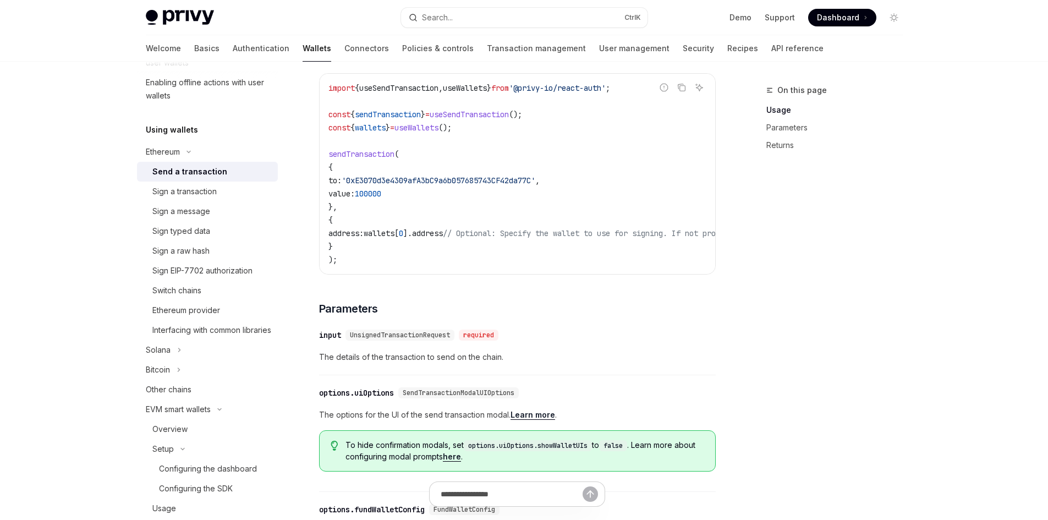
click at [851, 12] on span "Dashboard" at bounding box center [838, 17] width 42 height 11
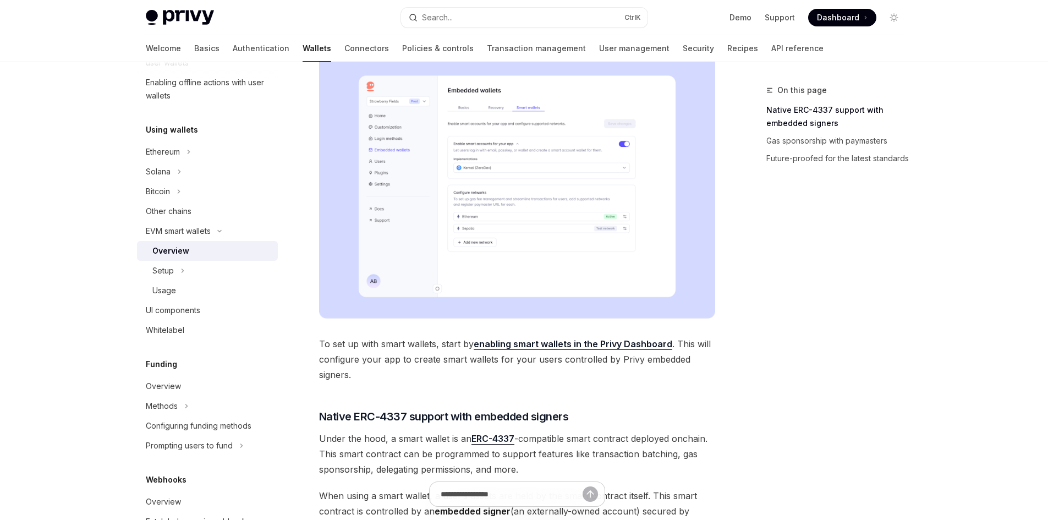
scroll to position [275, 0]
click at [572, 347] on link "enabling smart wallets in the Privy Dashboard" at bounding box center [573, 345] width 199 height 12
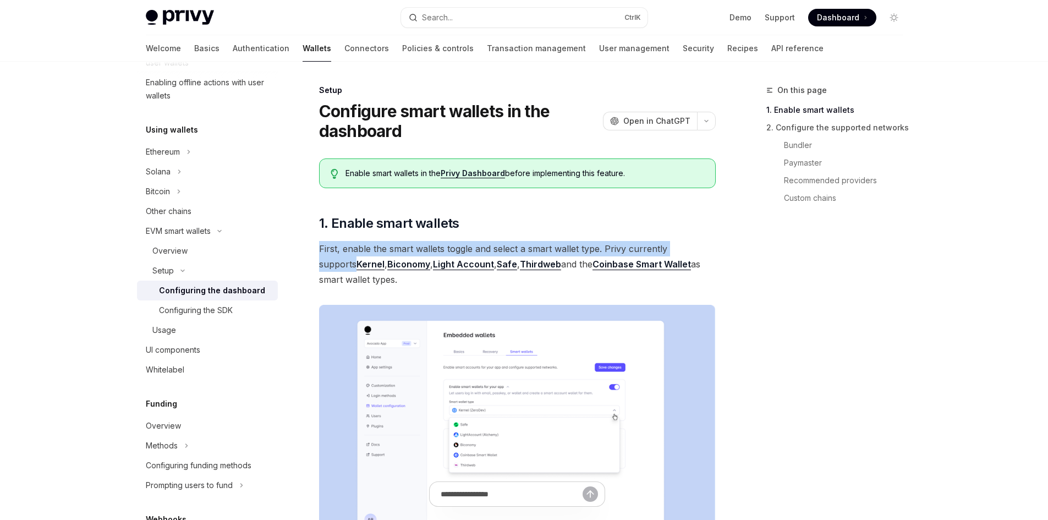
drag, startPoint x: 313, startPoint y: 243, endPoint x: 728, endPoint y: 254, distance: 415.5
click at [513, 259] on img at bounding box center [511, 262] width 13 height 13
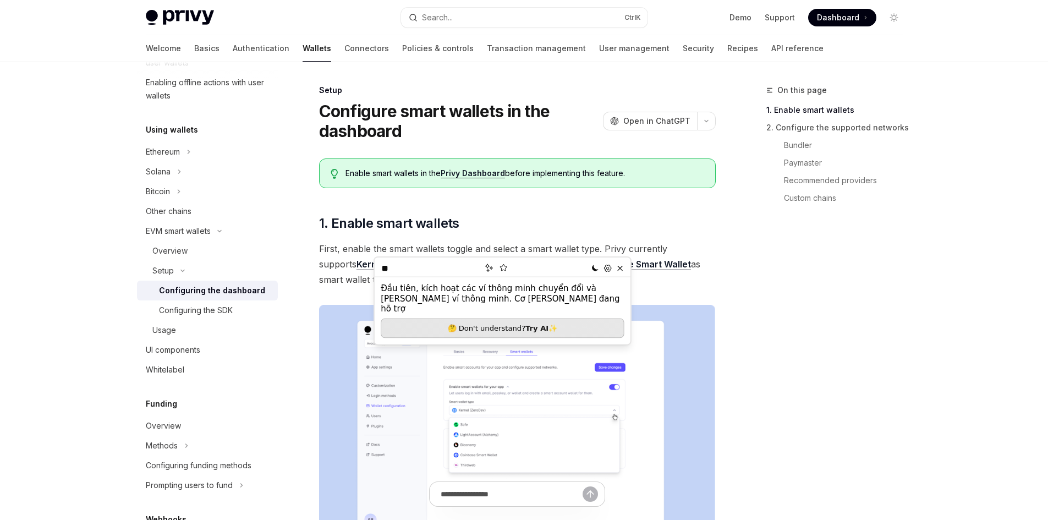
click at [699, 273] on span "First, enable the smart wallets toggle and select a smart wallet type. Privy cu…" at bounding box center [517, 264] width 397 height 46
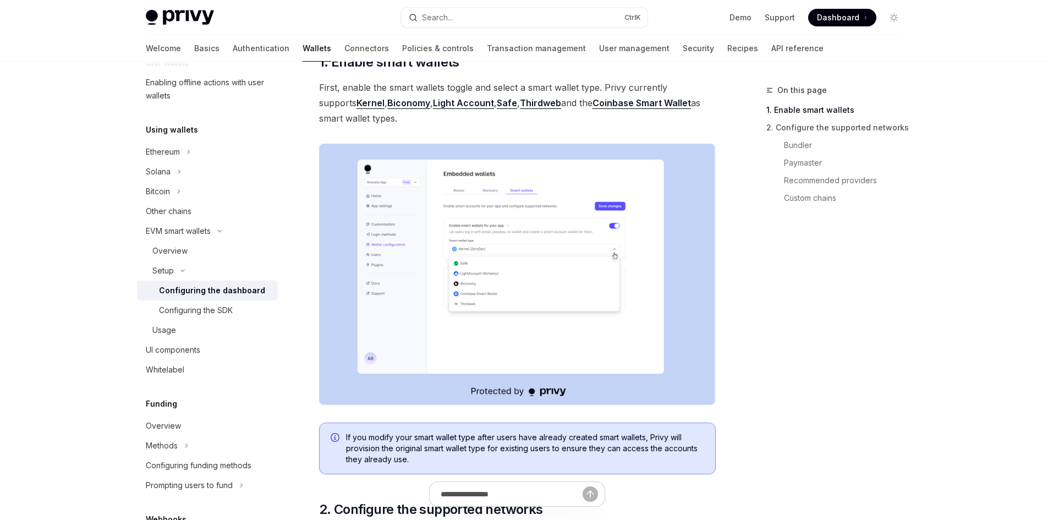
scroll to position [165, 0]
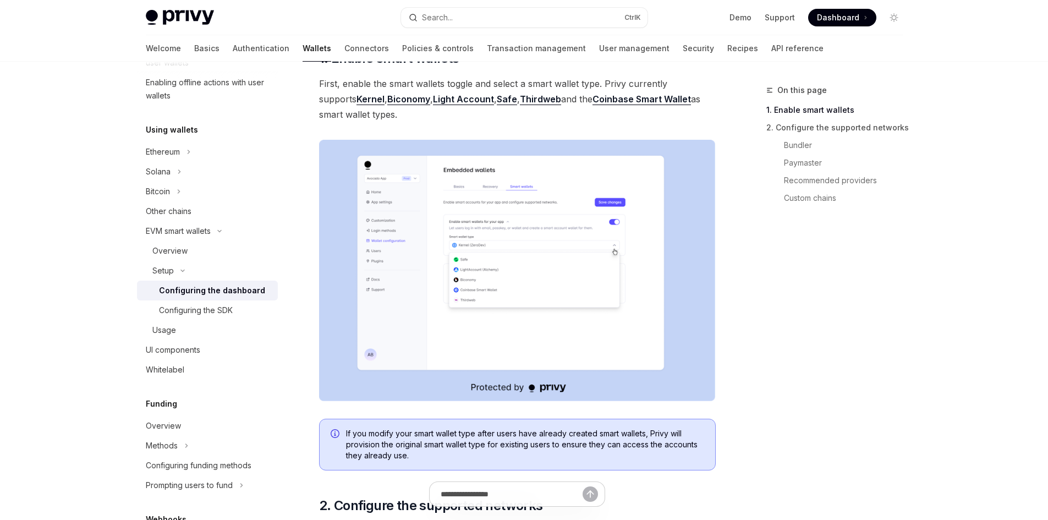
click at [446, 210] on img at bounding box center [517, 270] width 397 height 261
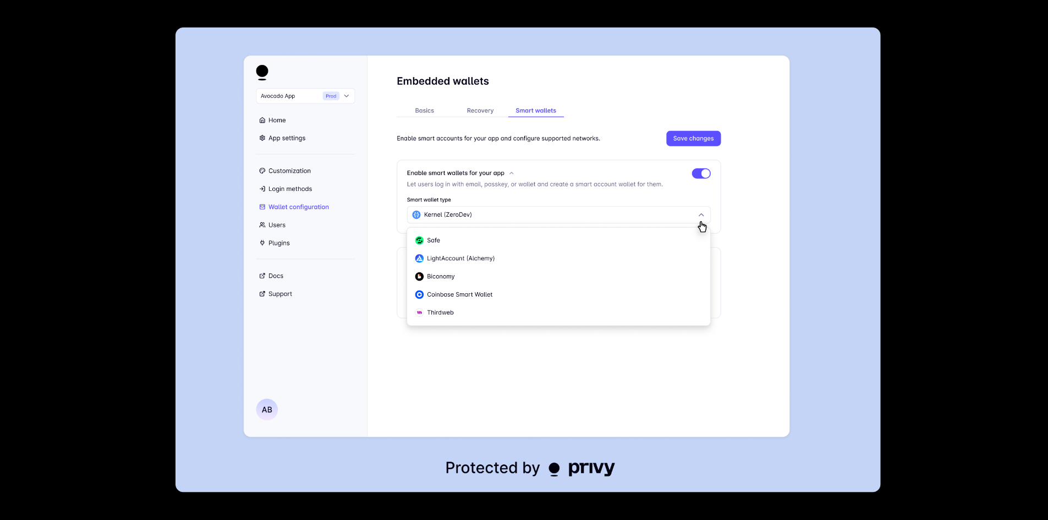
click at [1029, 133] on div at bounding box center [524, 260] width 1048 height 520
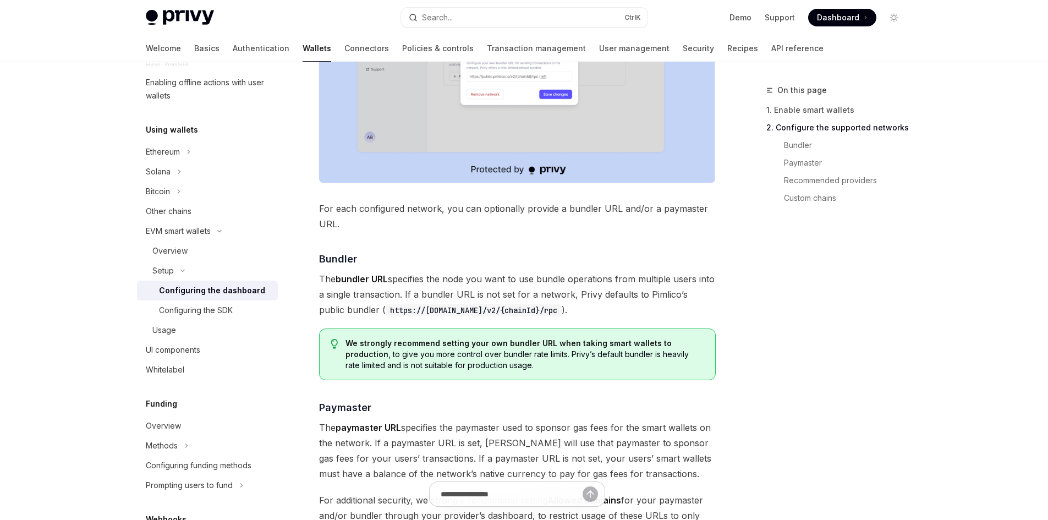
scroll to position [660, 0]
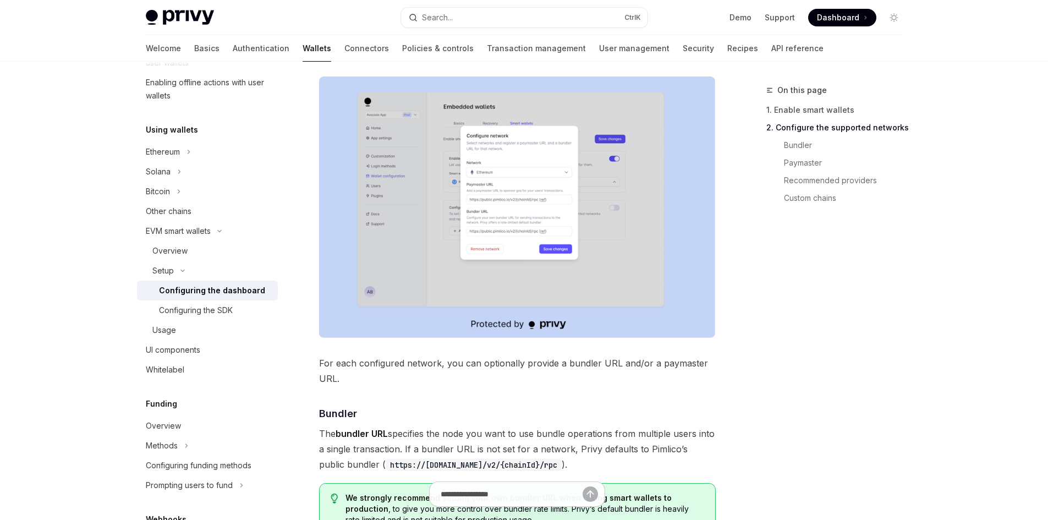
click at [596, 231] on img at bounding box center [517, 206] width 397 height 261
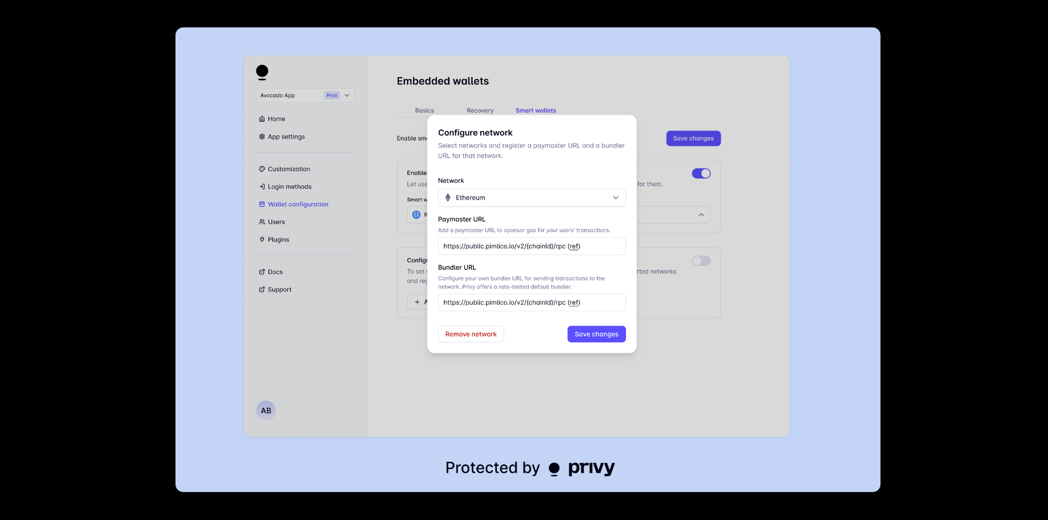
click at [914, 244] on div at bounding box center [524, 260] width 1048 height 520
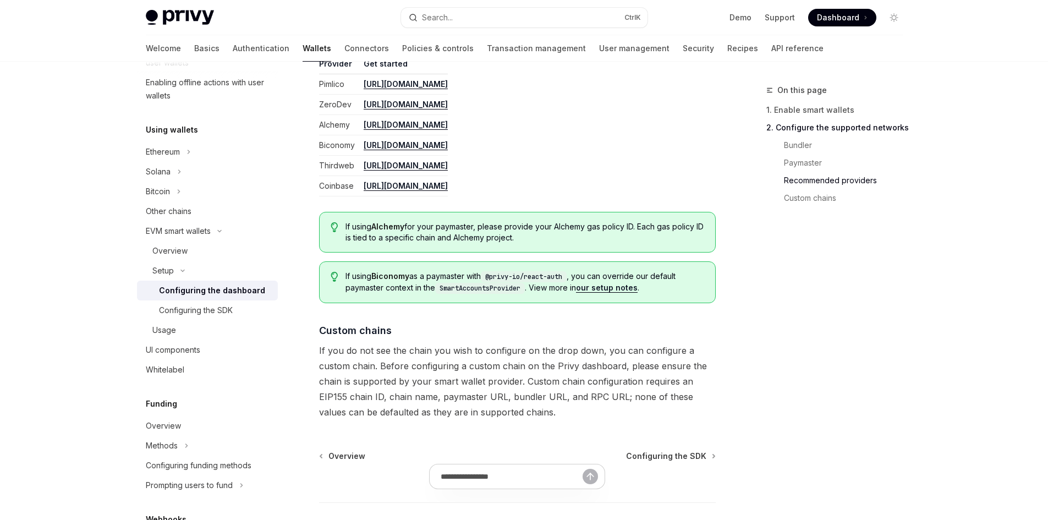
scroll to position [1459, 0]
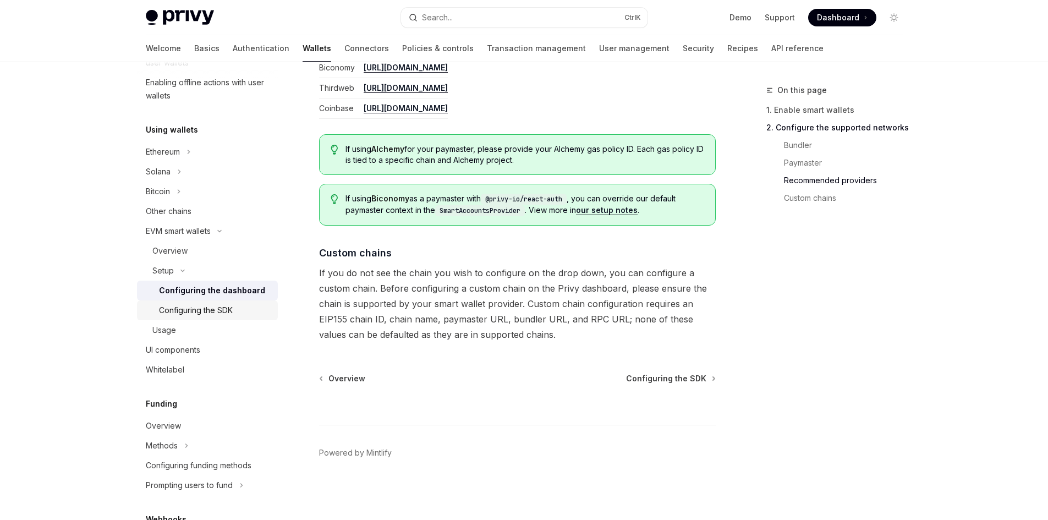
click at [202, 309] on div "Configuring the SDK" at bounding box center [196, 310] width 74 height 13
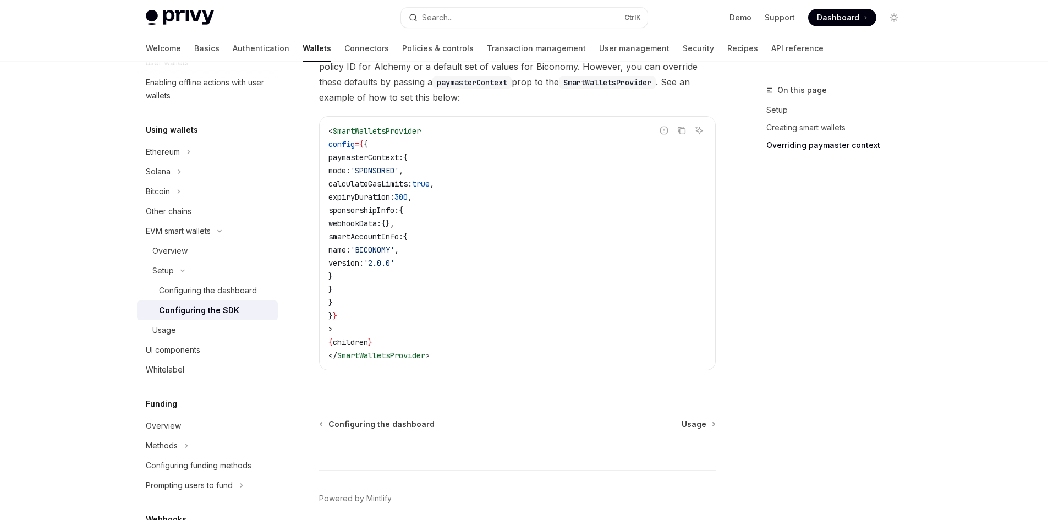
scroll to position [929, 0]
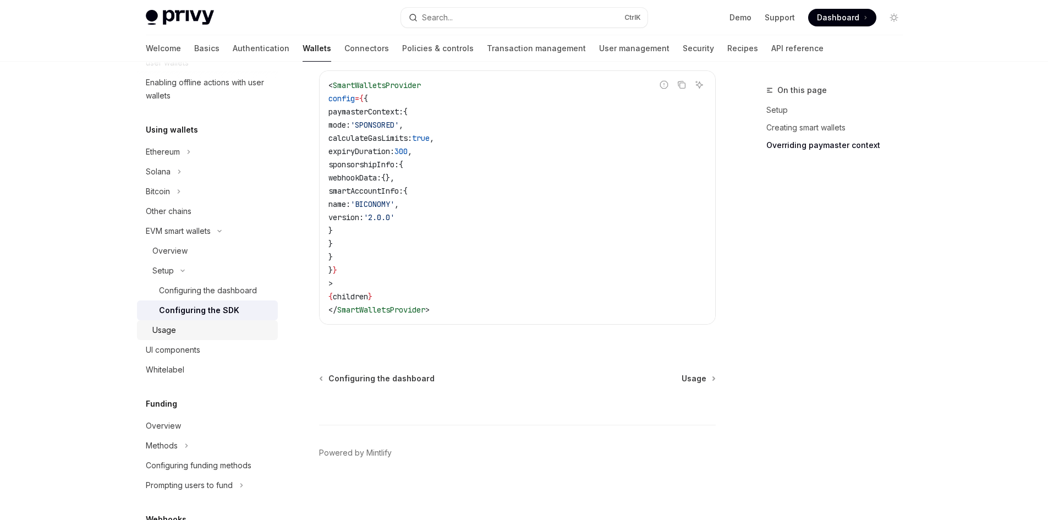
click at [160, 329] on div "Usage" at bounding box center [164, 330] width 24 height 13
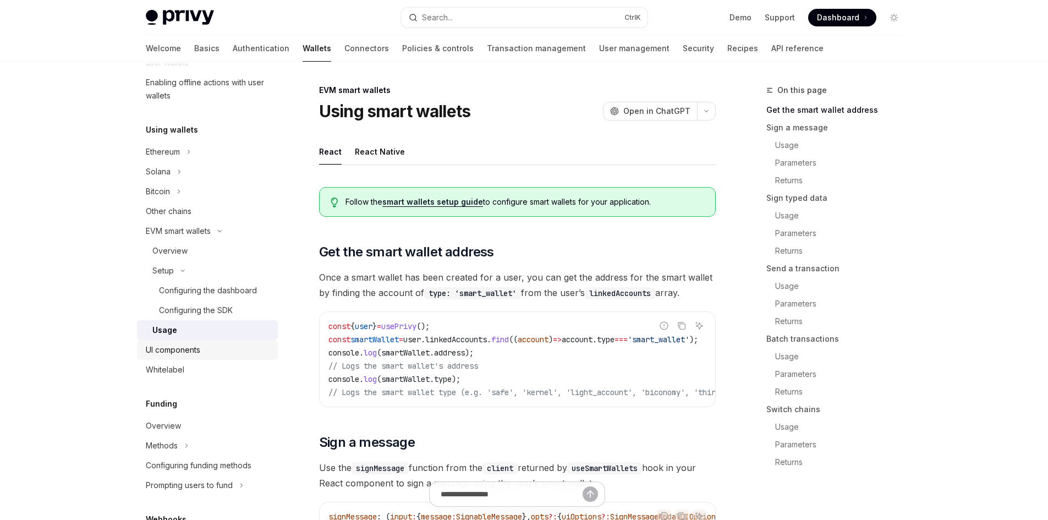
click at [174, 359] on link "UI components" at bounding box center [207, 350] width 141 height 20
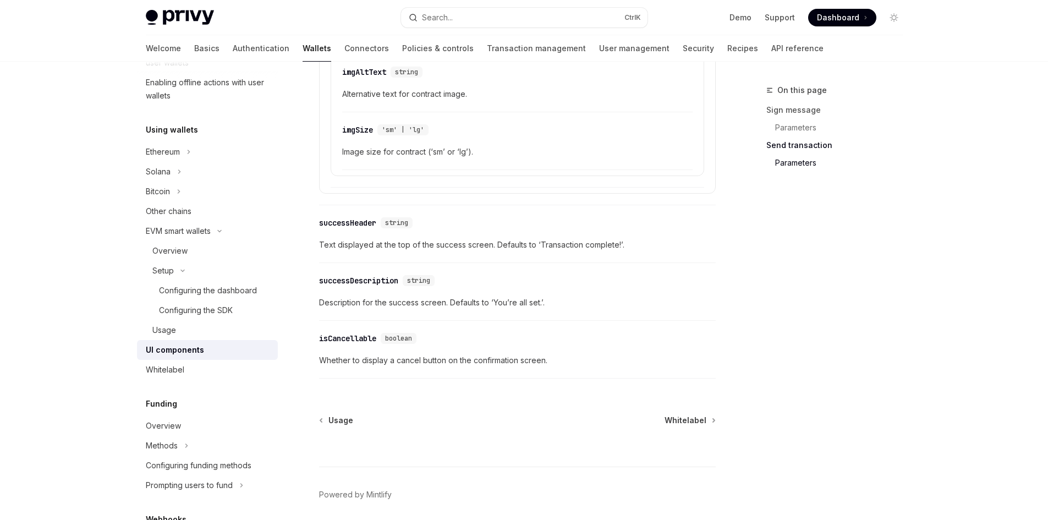
scroll to position [1926, 0]
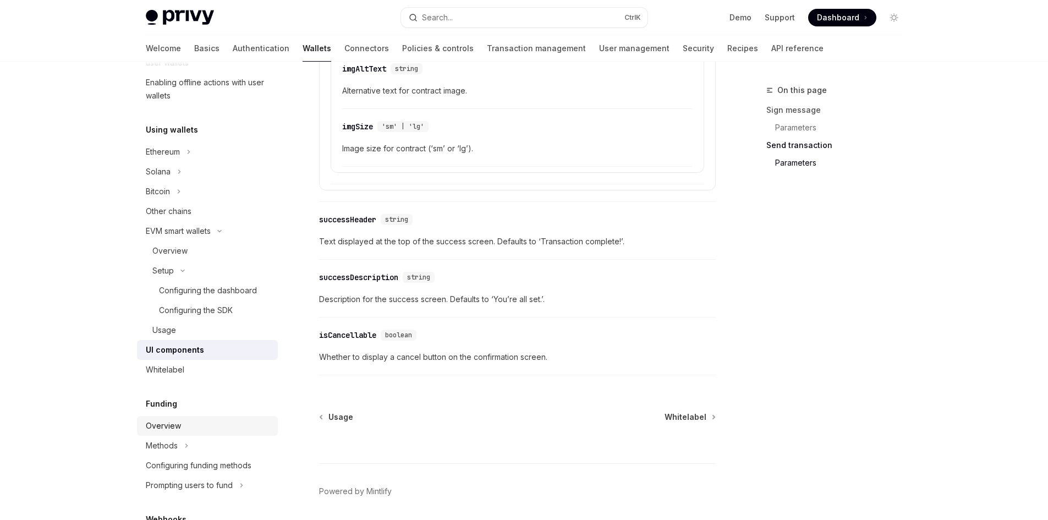
click at [182, 431] on div "Overview" at bounding box center [208, 425] width 125 height 13
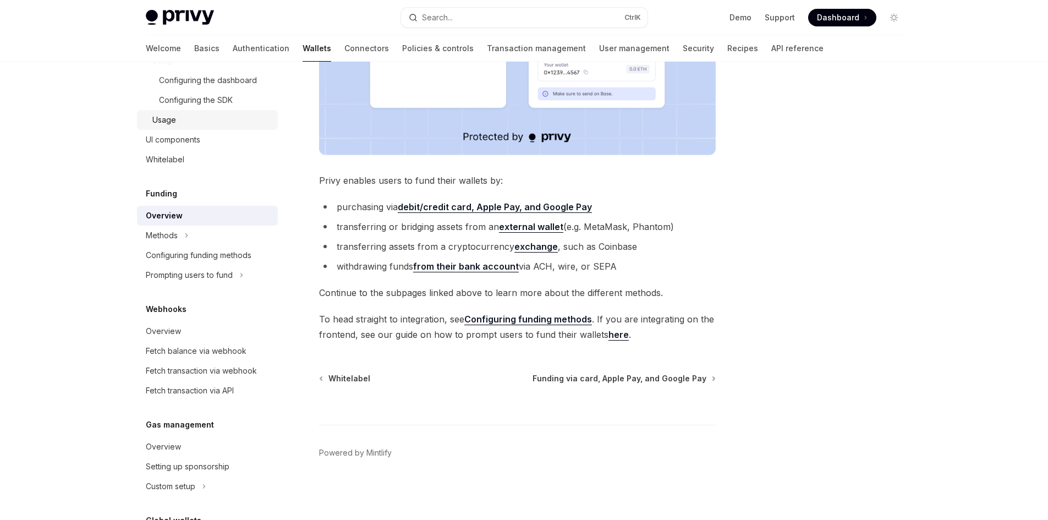
scroll to position [440, 0]
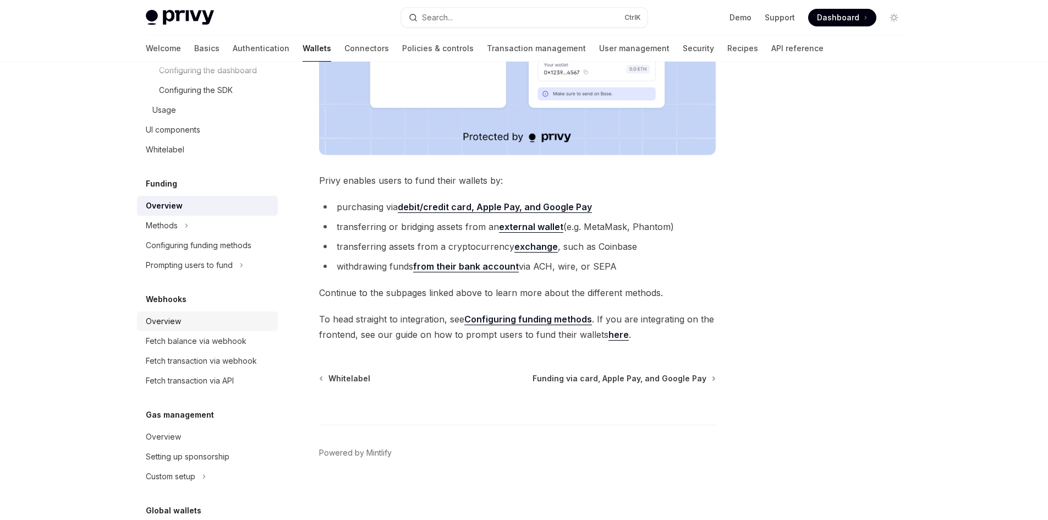
click at [174, 330] on link "Overview" at bounding box center [207, 321] width 141 height 20
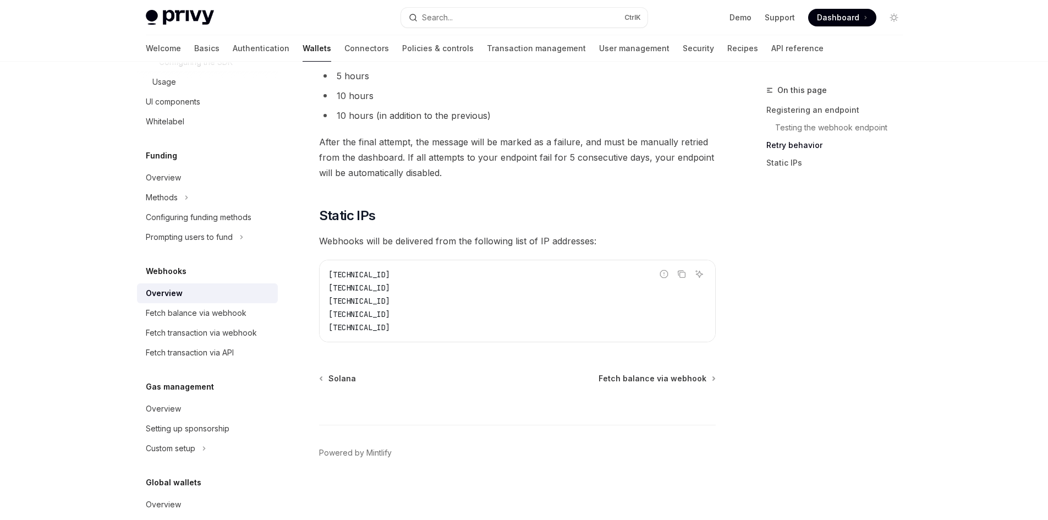
scroll to position [495, 0]
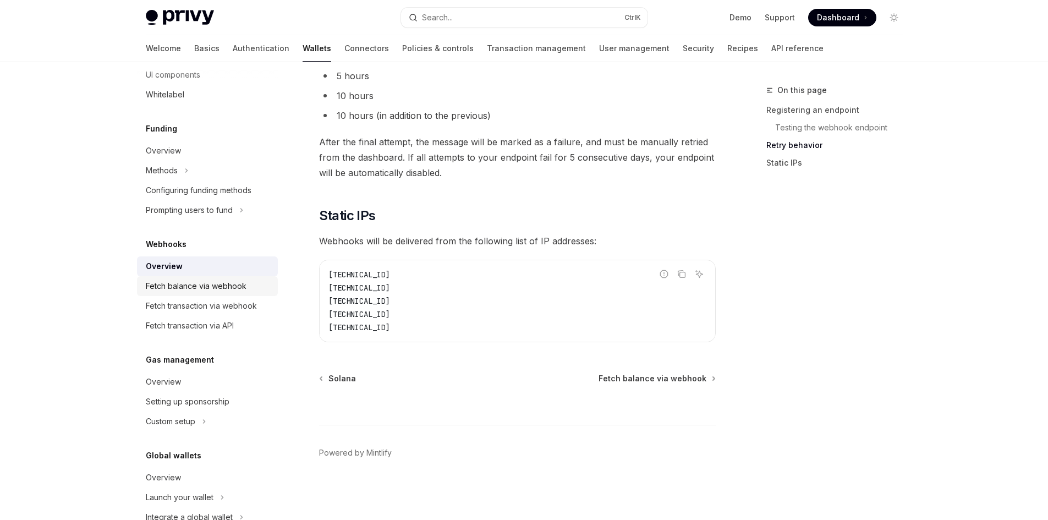
click at [231, 293] on link "Fetch balance via webhook" at bounding box center [207, 286] width 141 height 20
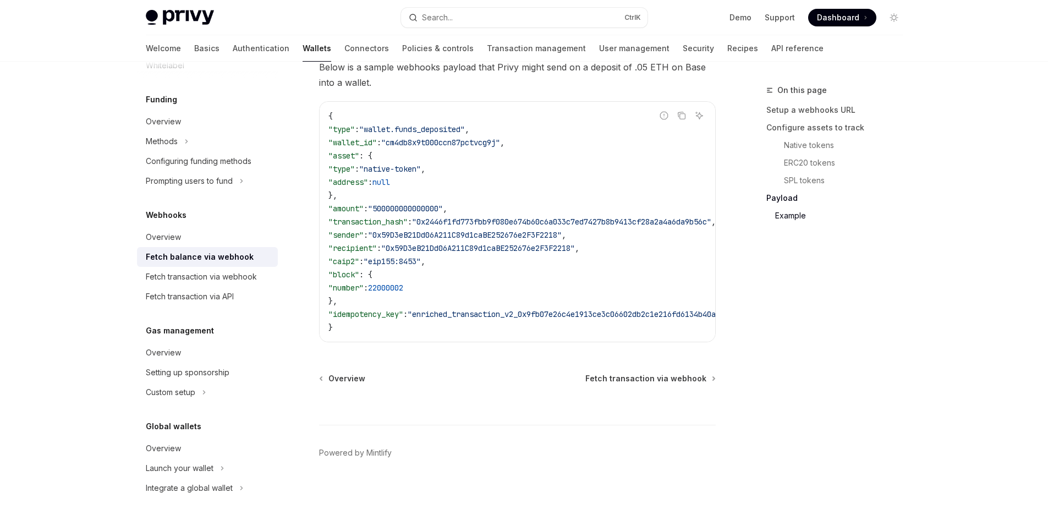
scroll to position [1983, 0]
click at [179, 239] on div "Overview" at bounding box center [163, 237] width 35 height 13
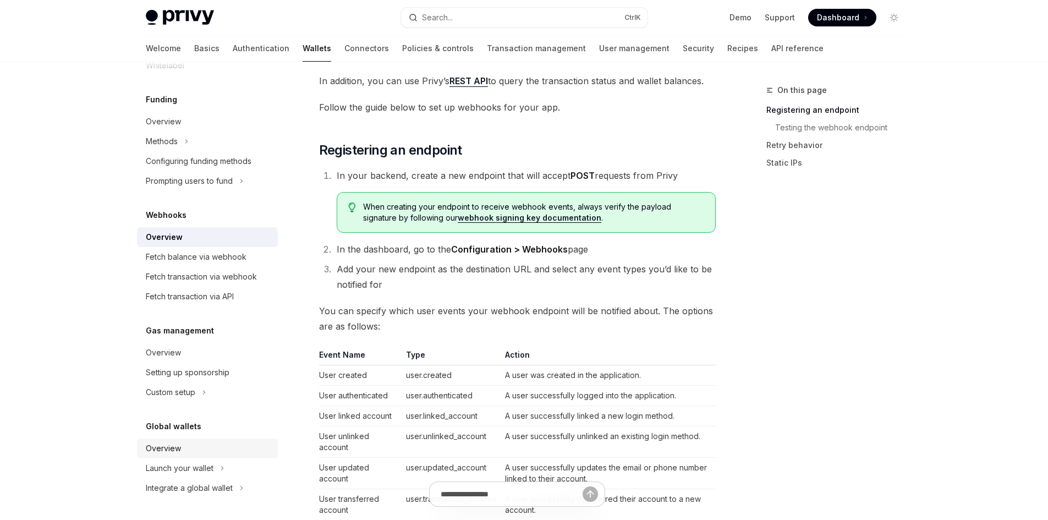
scroll to position [165, 0]
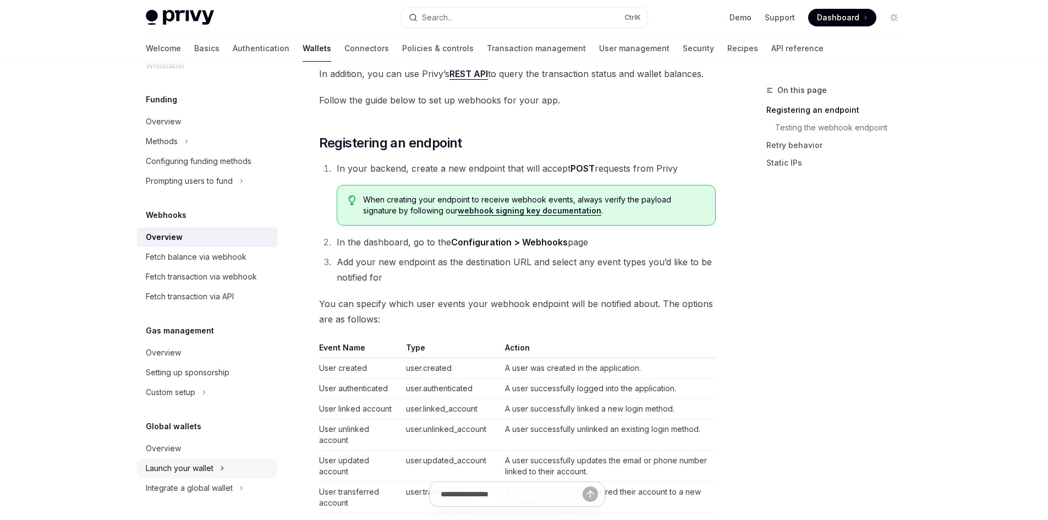
click at [211, 467] on div "Launch your wallet" at bounding box center [180, 468] width 68 height 13
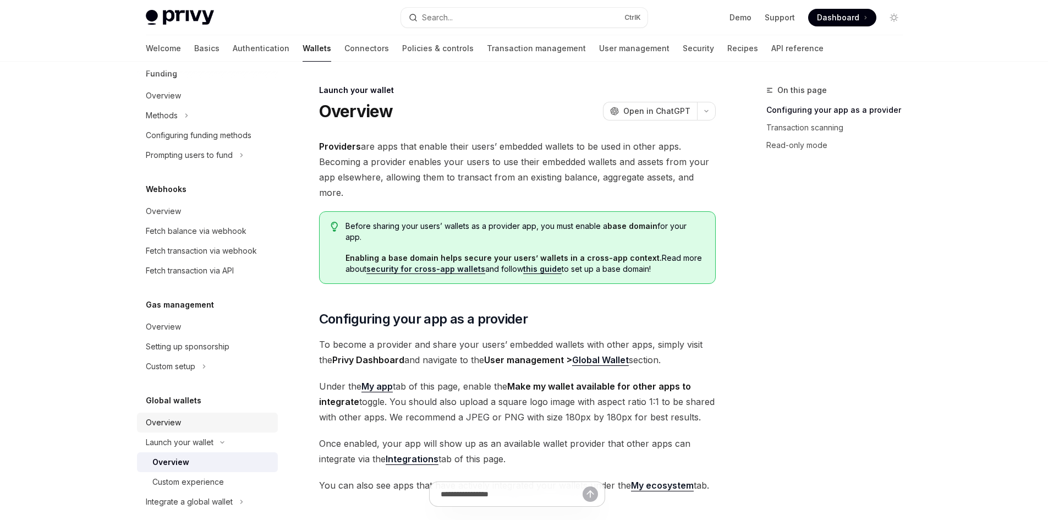
scroll to position [564, 0]
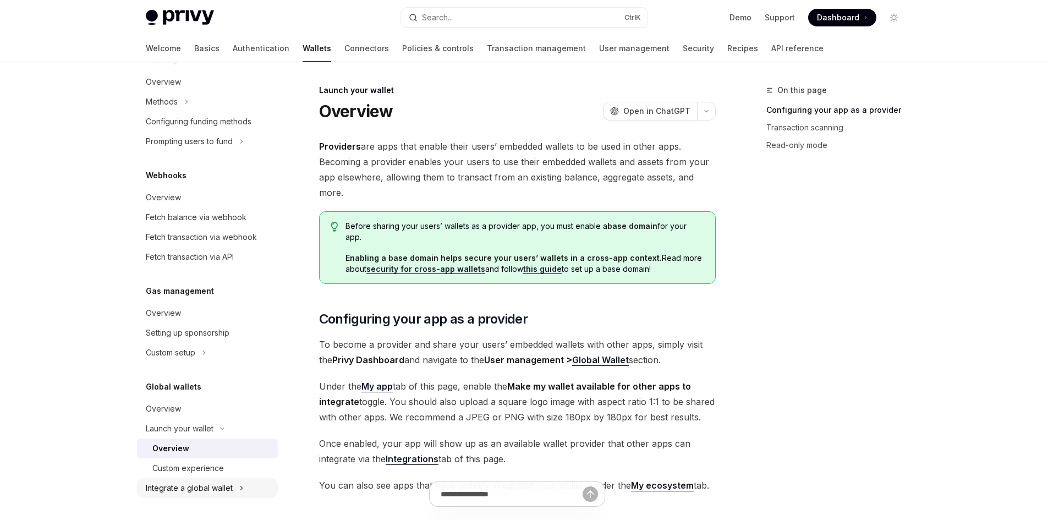
click at [215, 486] on div "Integrate a global wallet" at bounding box center [189, 487] width 87 height 13
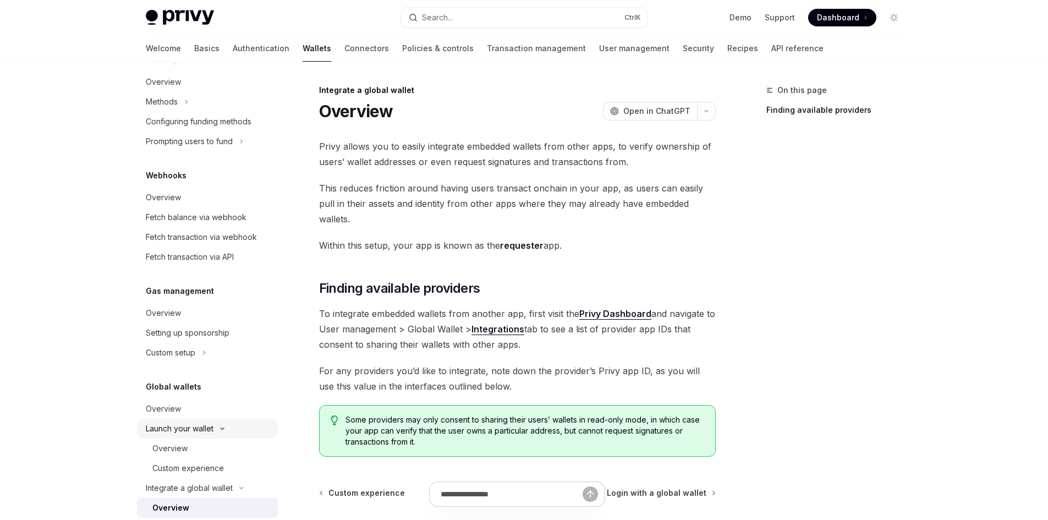
scroll to position [703, 0]
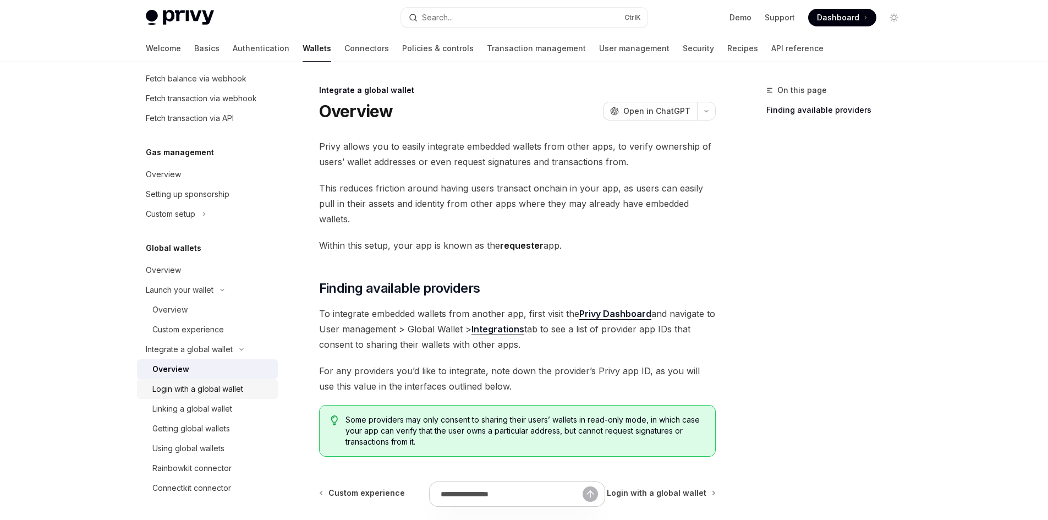
click at [239, 388] on div "Login with a global wallet" at bounding box center [197, 388] width 91 height 13
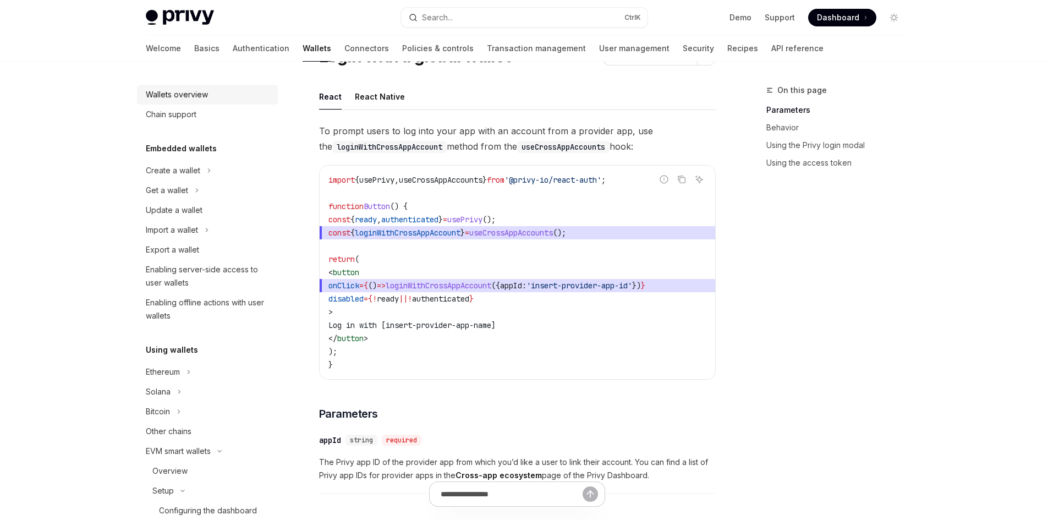
click at [190, 102] on link "Wallets overview" at bounding box center [207, 95] width 141 height 20
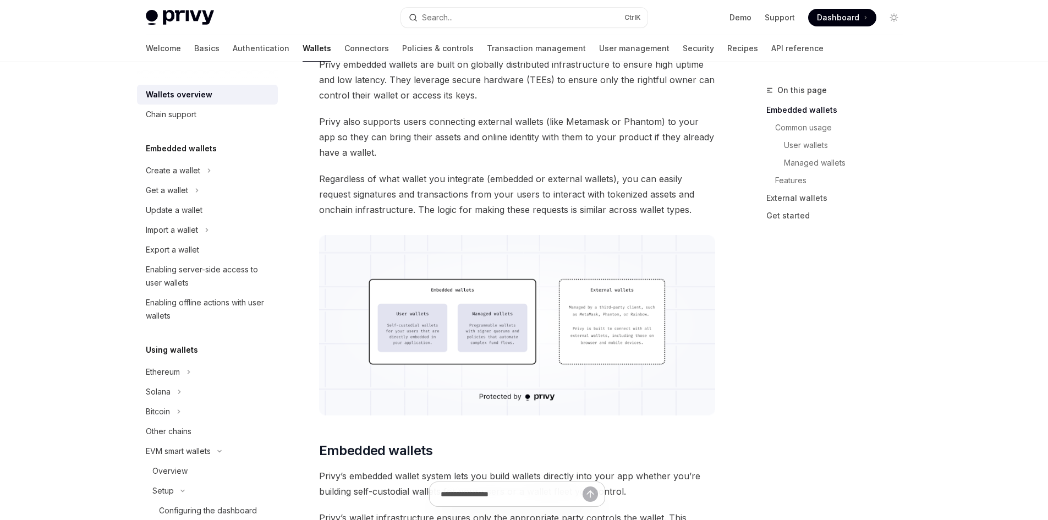
scroll to position [165, 0]
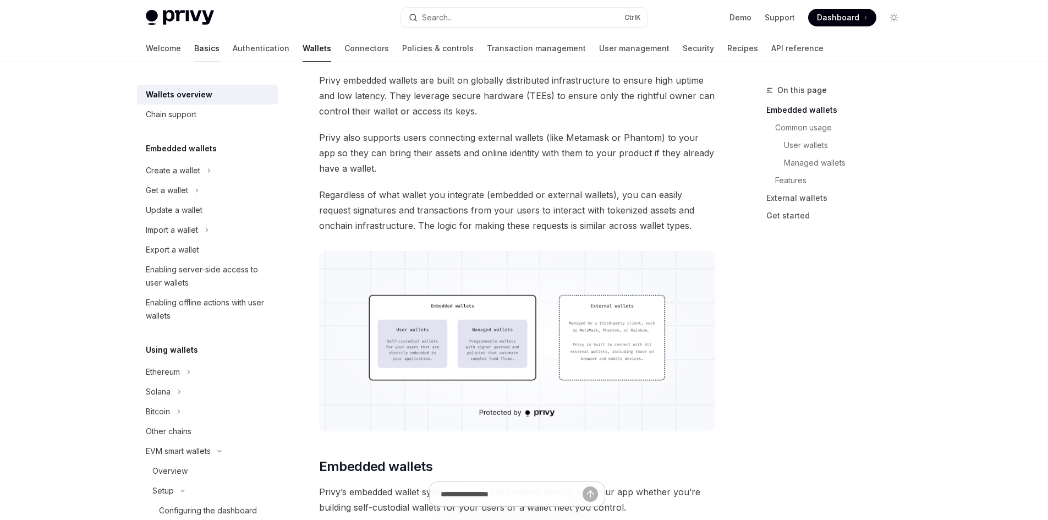
click at [194, 45] on link "Basics" at bounding box center [206, 48] width 25 height 26
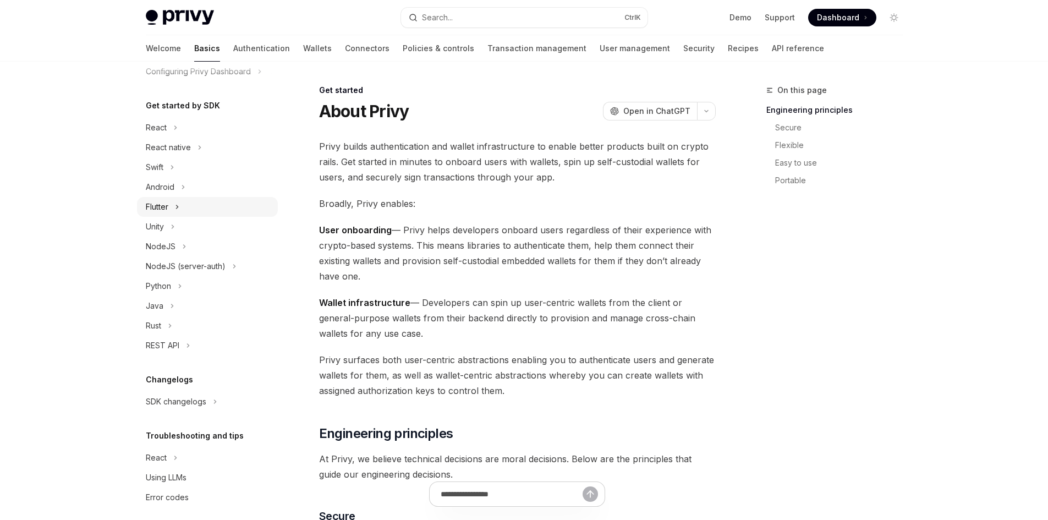
scroll to position [105, 0]
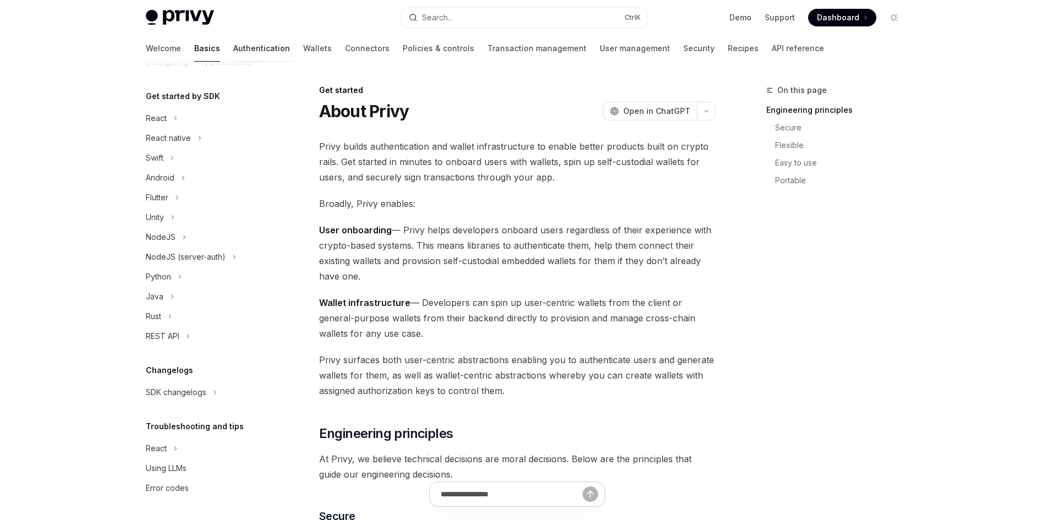
click at [233, 50] on link "Authentication" at bounding box center [261, 48] width 57 height 26
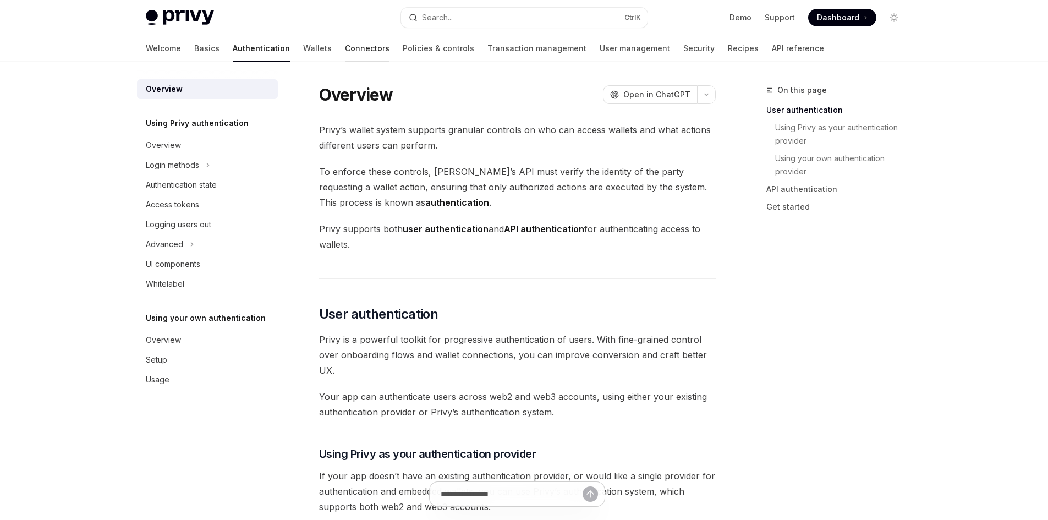
click at [345, 43] on link "Connectors" at bounding box center [367, 48] width 45 height 26
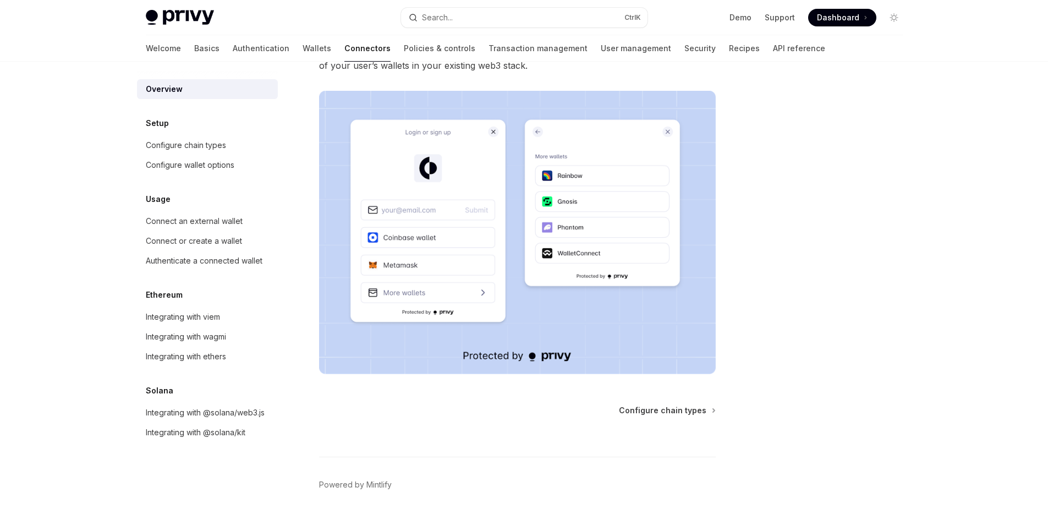
scroll to position [200, 0]
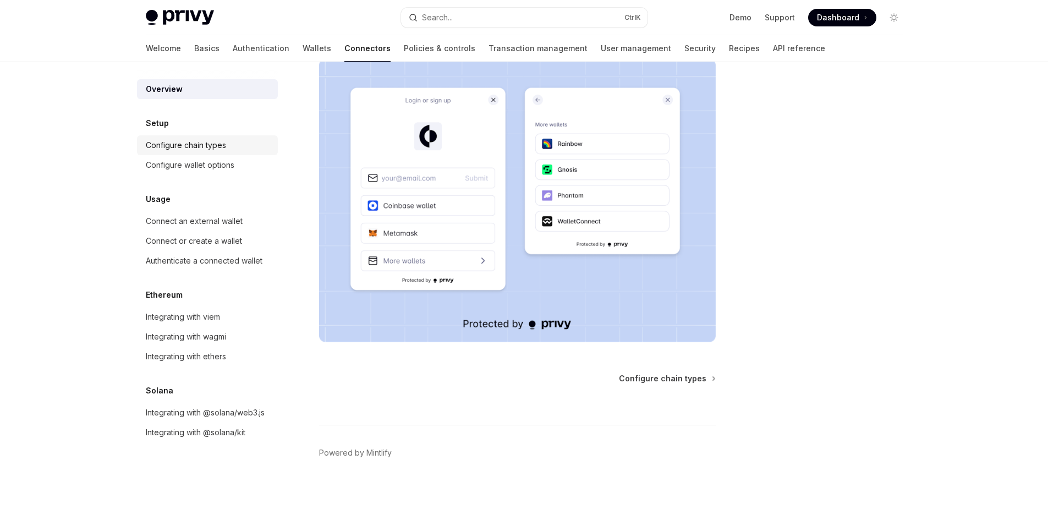
click at [194, 147] on div "Configure chain types" at bounding box center [186, 145] width 80 height 13
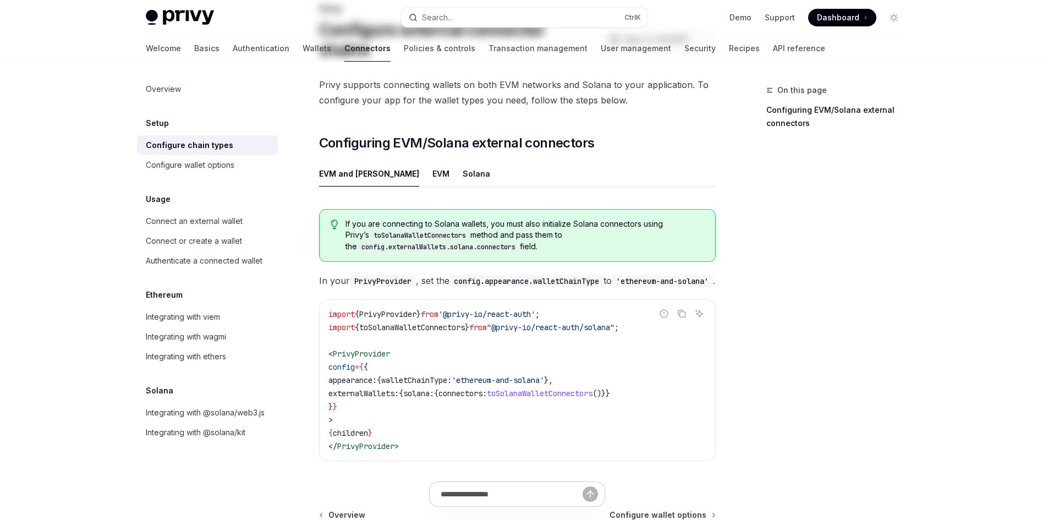
scroll to position [213, 0]
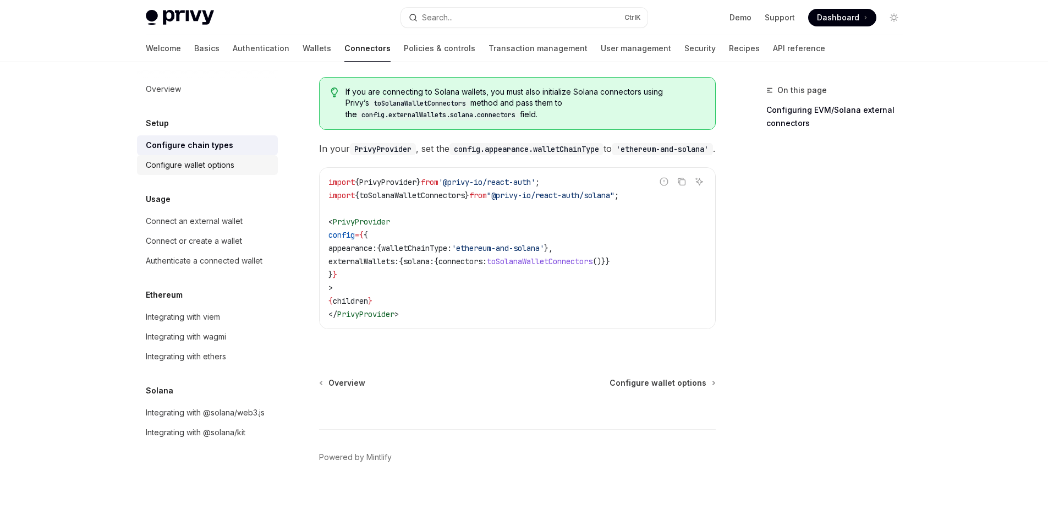
click at [197, 173] on link "Configure wallet options" at bounding box center [207, 165] width 141 height 20
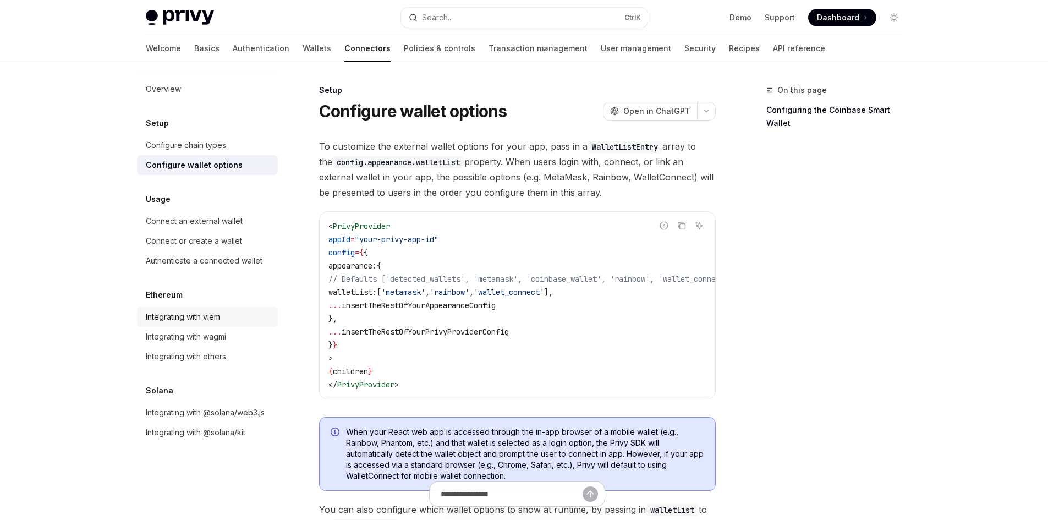
click at [190, 317] on div "Integrating with viem" at bounding box center [183, 316] width 74 height 13
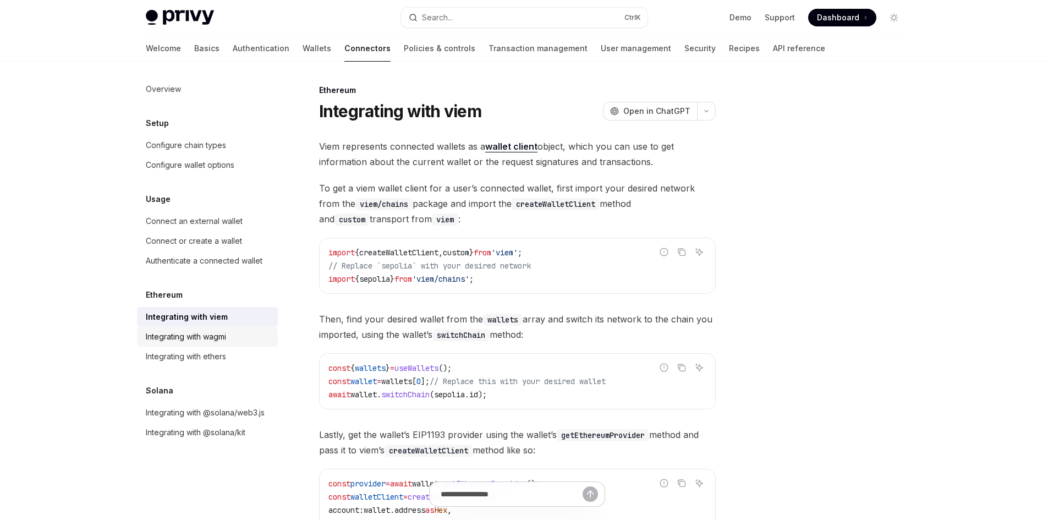
click at [233, 332] on div "Integrating with wagmi" at bounding box center [208, 336] width 125 height 13
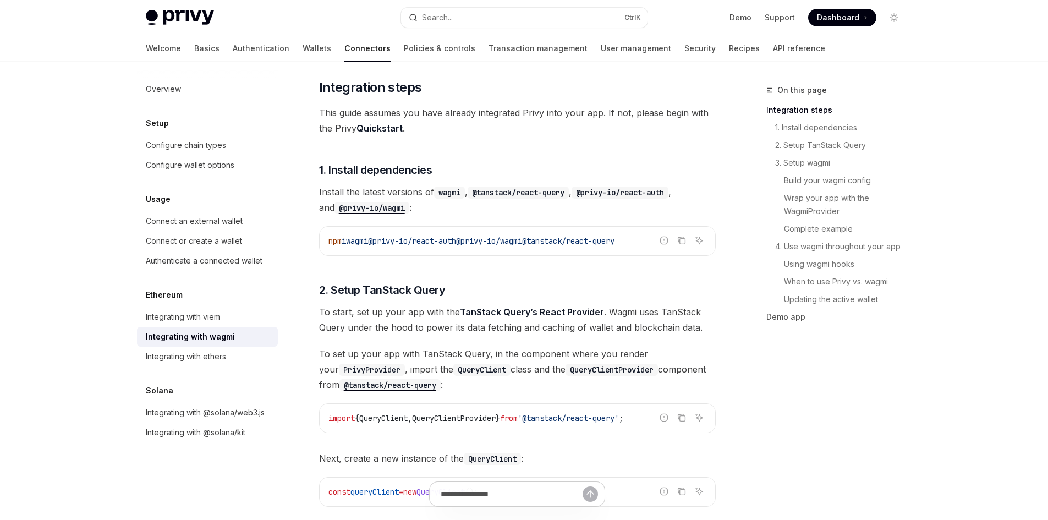
scroll to position [165, 0]
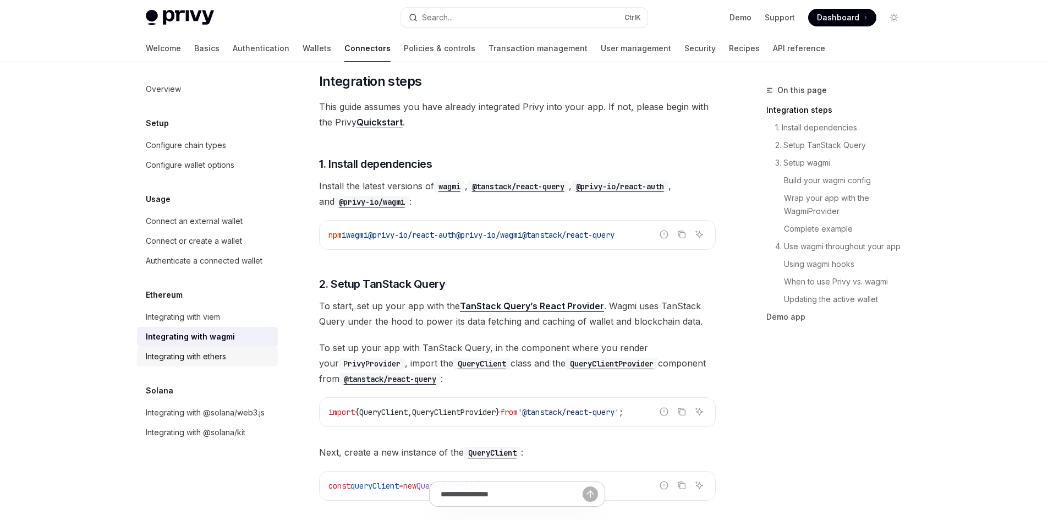
click at [222, 352] on div "Integrating with ethers" at bounding box center [186, 356] width 80 height 13
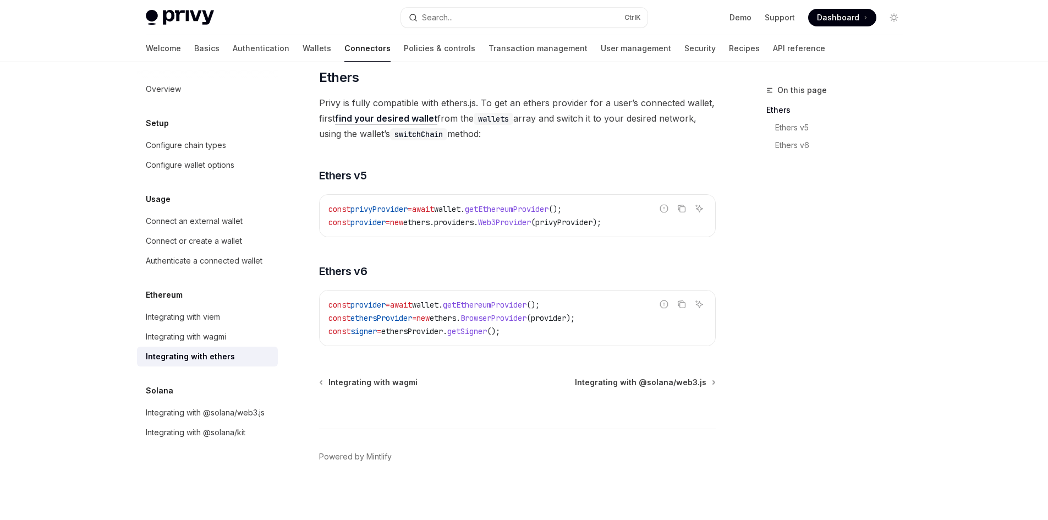
scroll to position [74, 0]
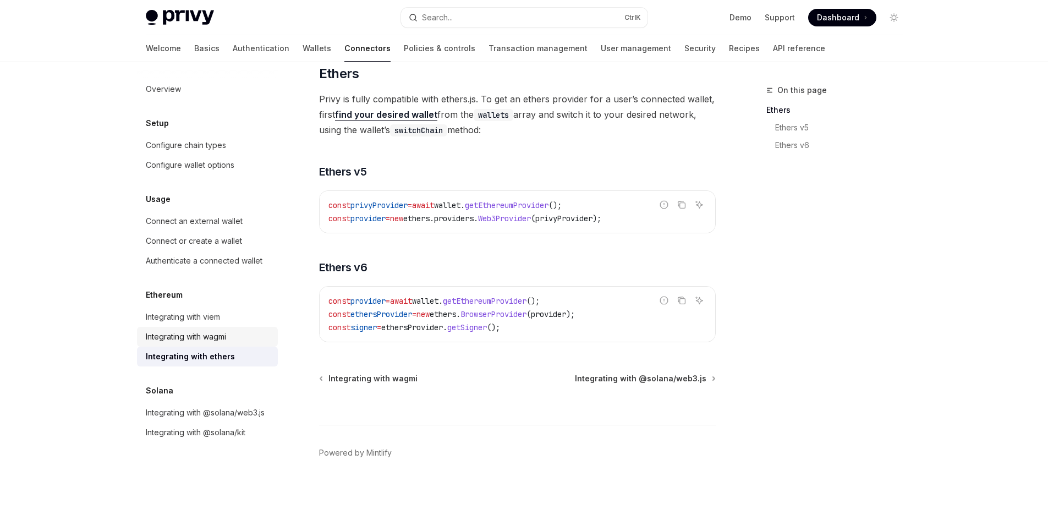
click at [209, 336] on div "Integrating with wagmi" at bounding box center [186, 336] width 80 height 13
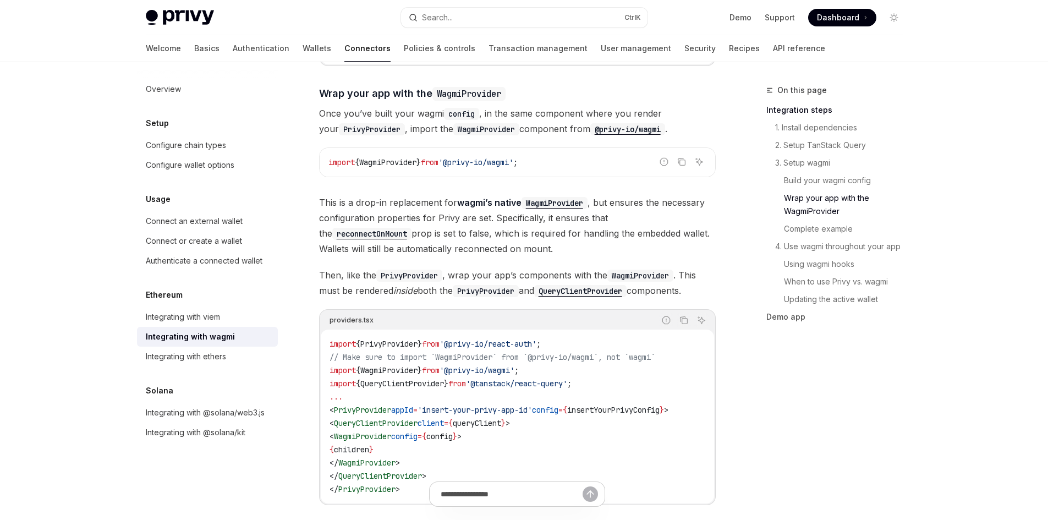
scroll to position [1541, 0]
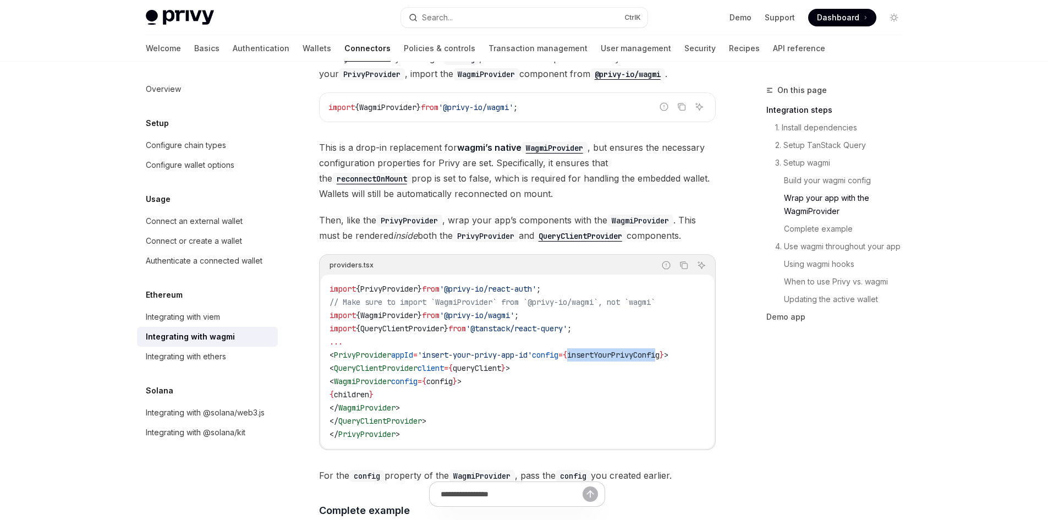
drag, startPoint x: 590, startPoint y: 344, endPoint x: 683, endPoint y: 346, distance: 93.0
click at [660, 350] on span "insertYourPrivyConfig" at bounding box center [613, 355] width 92 height 10
click at [584, 371] on code "import { PrivyProvider } from '@privy-io/react-auth' ; // Make sure to import `…" at bounding box center [518, 361] width 376 height 158
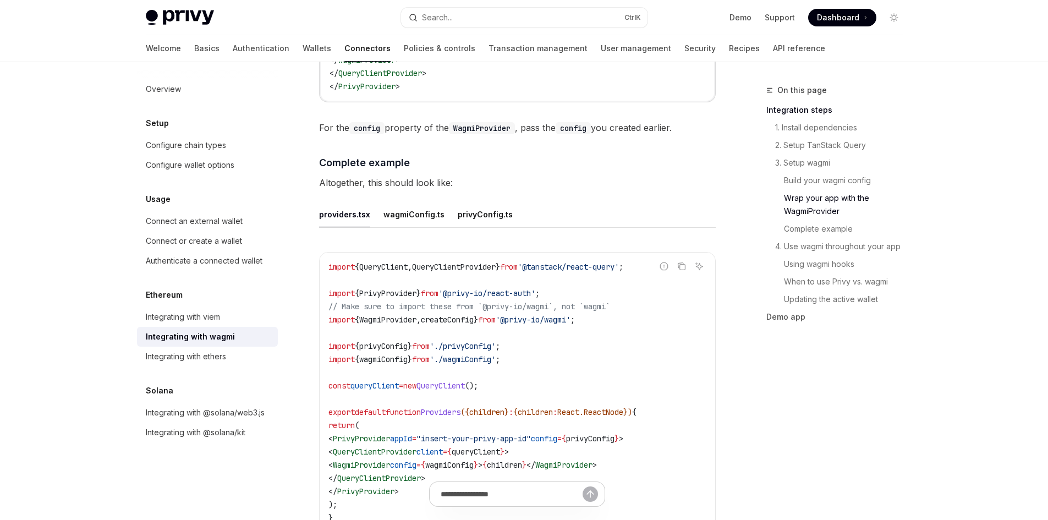
scroll to position [1926, 0]
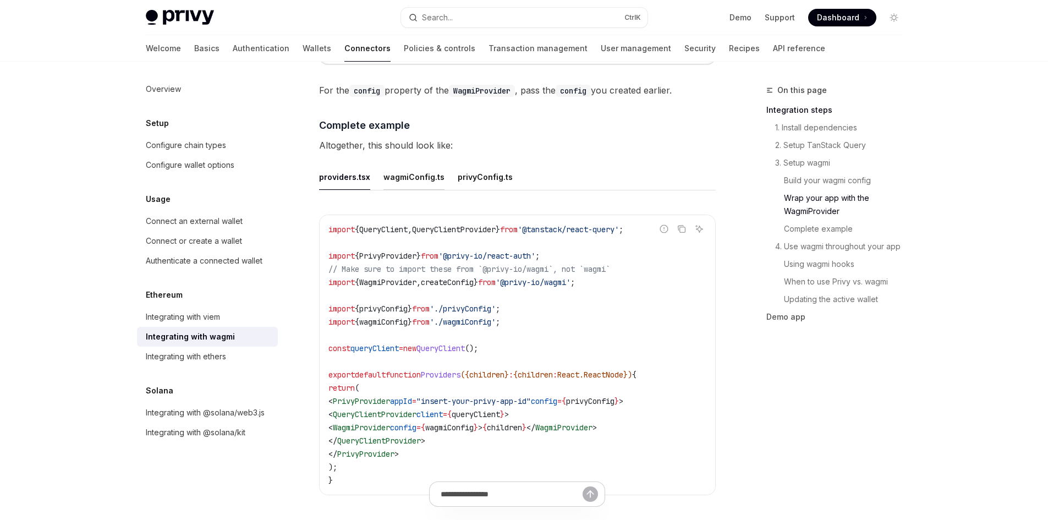
click at [407, 174] on div "wagmiConfig.ts" at bounding box center [413, 177] width 61 height 26
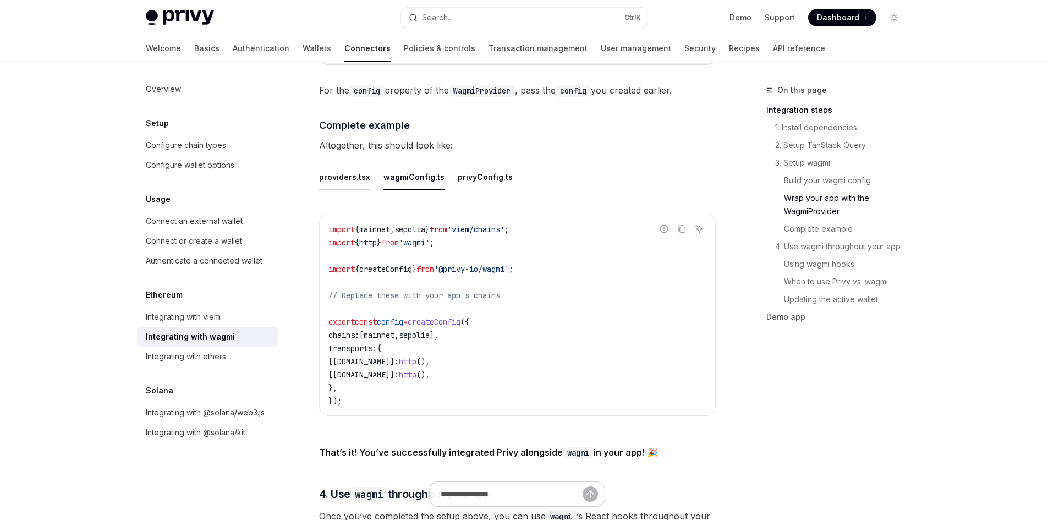
click at [348, 167] on div "providers.tsx" at bounding box center [344, 177] width 51 height 26
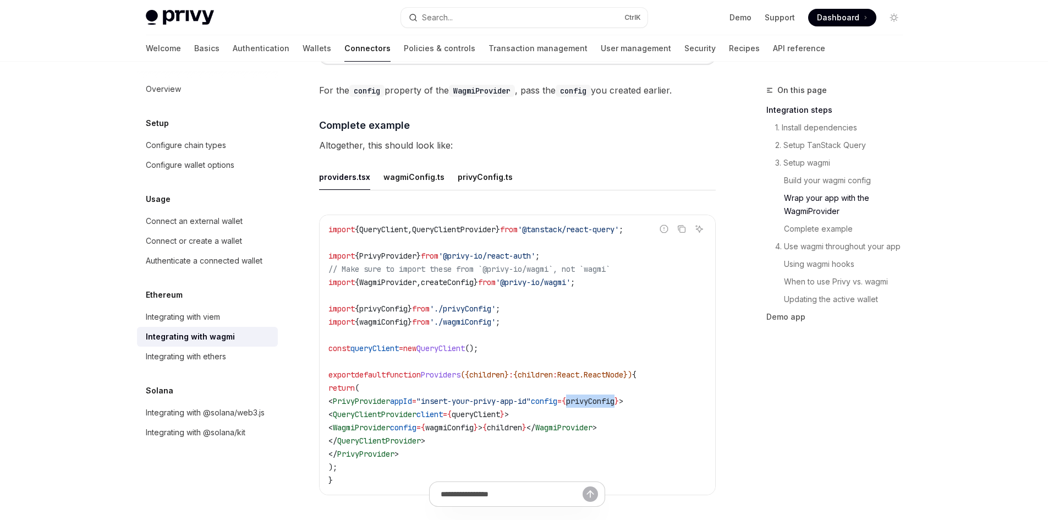
drag, startPoint x: 606, startPoint y: 398, endPoint x: 658, endPoint y: 394, distance: 52.4
click at [623, 396] on span "< PrivyProvider appId = "insert-your-privy-app-id" config = { privyConfig } >" at bounding box center [475, 401] width 295 height 10
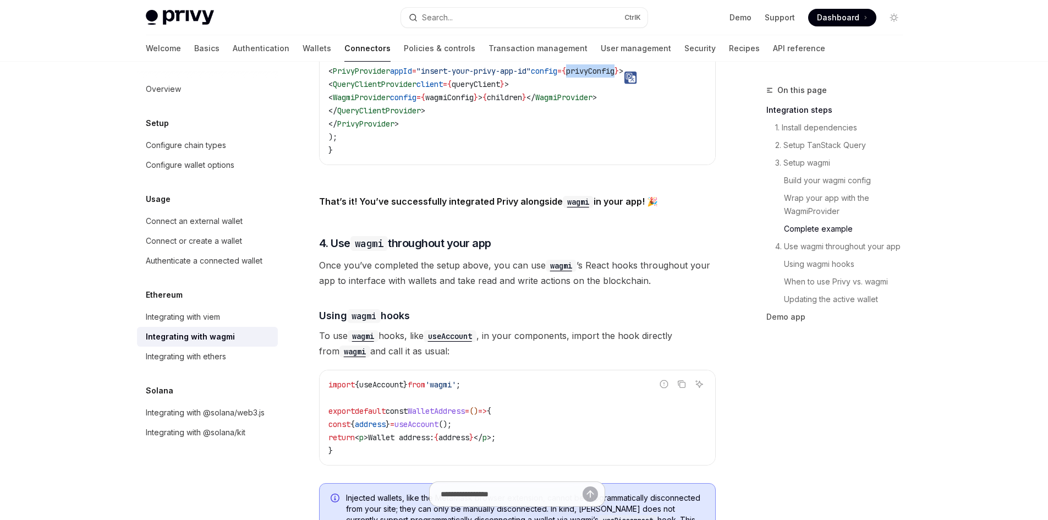
scroll to position [2366, 0]
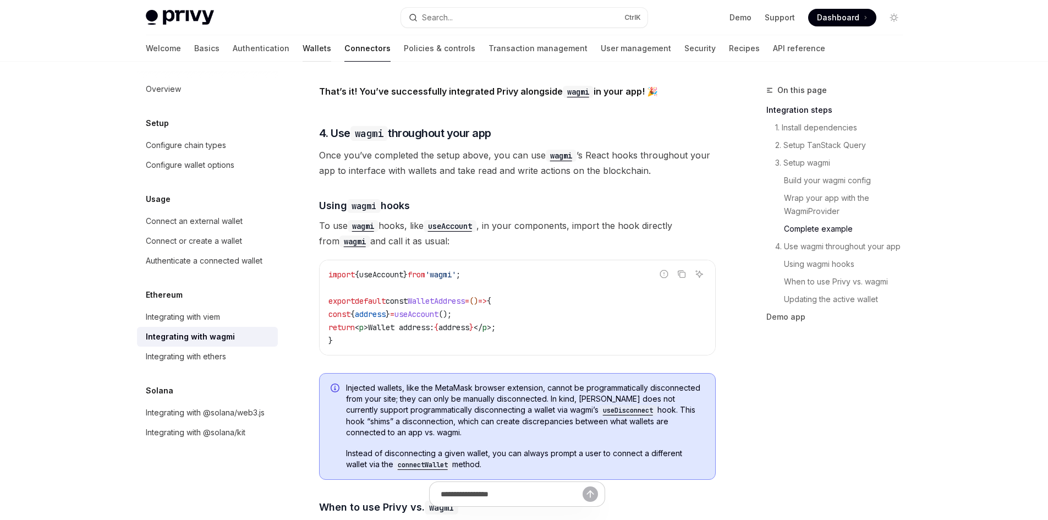
click at [303, 52] on link "Wallets" at bounding box center [317, 48] width 29 height 26
type textarea "*"
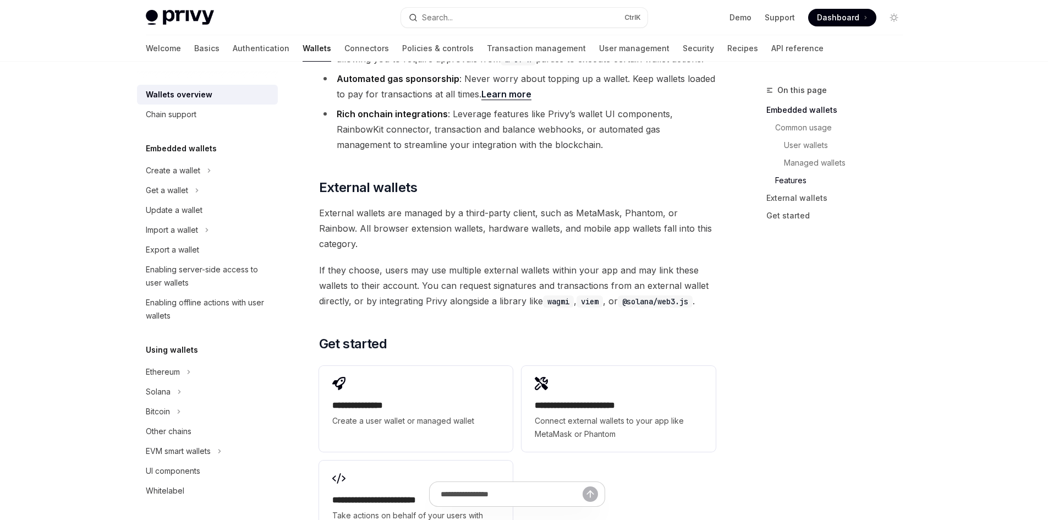
scroll to position [1541, 0]
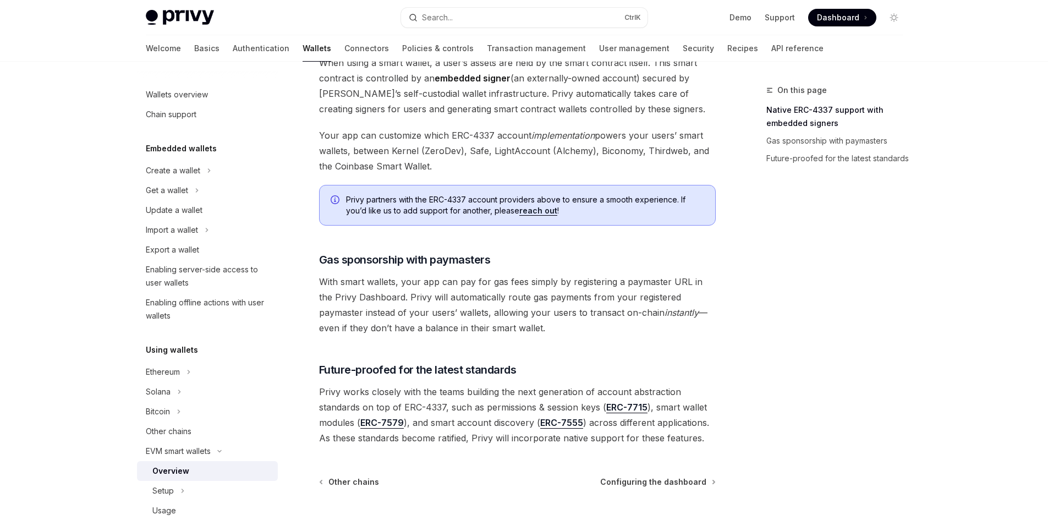
scroll to position [813, 0]
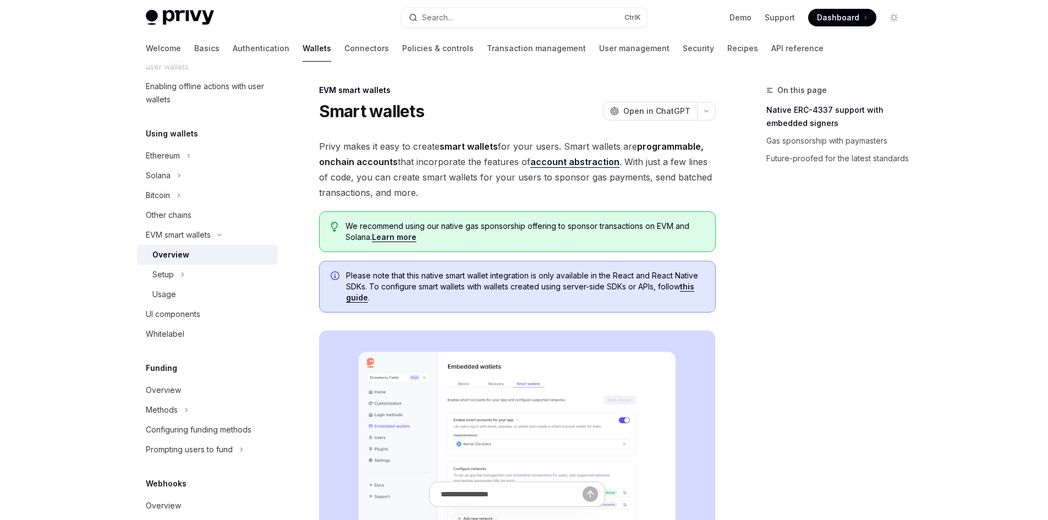
scroll to position [220, 0]
click at [177, 270] on button "Setup" at bounding box center [207, 271] width 141 height 20
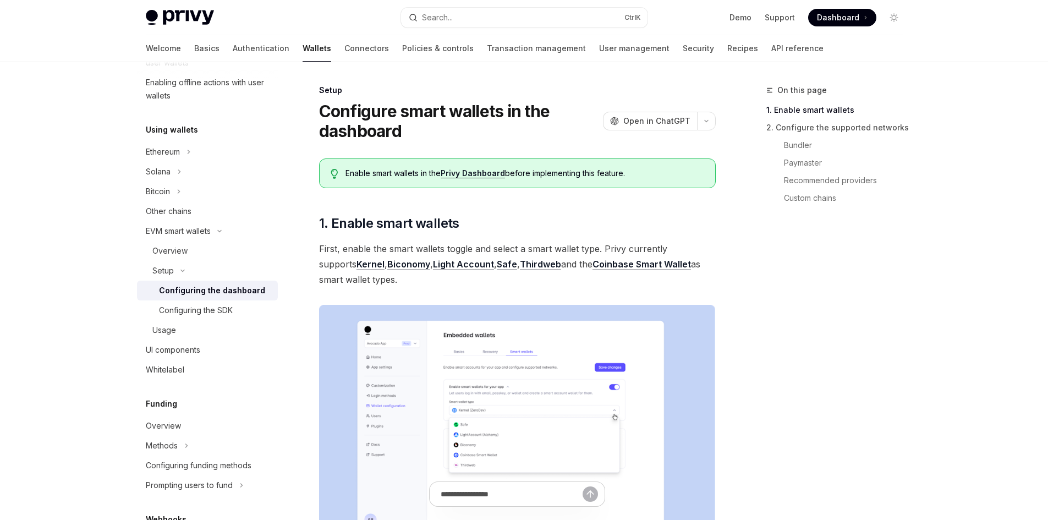
click at [179, 291] on div "Configuring the dashboard" at bounding box center [212, 290] width 106 height 13
click at [212, 317] on link "Configuring the SDK" at bounding box center [207, 310] width 141 height 20
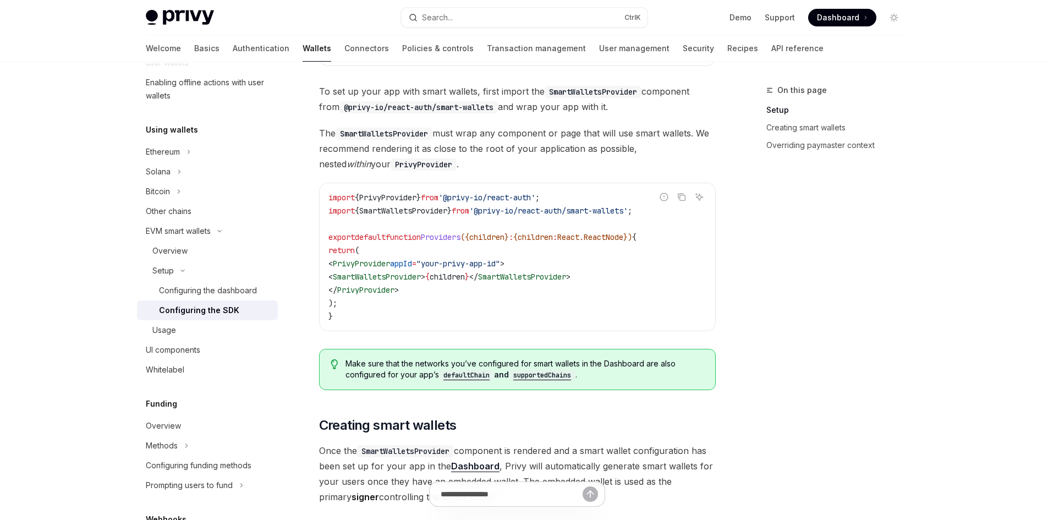
scroll to position [330, 0]
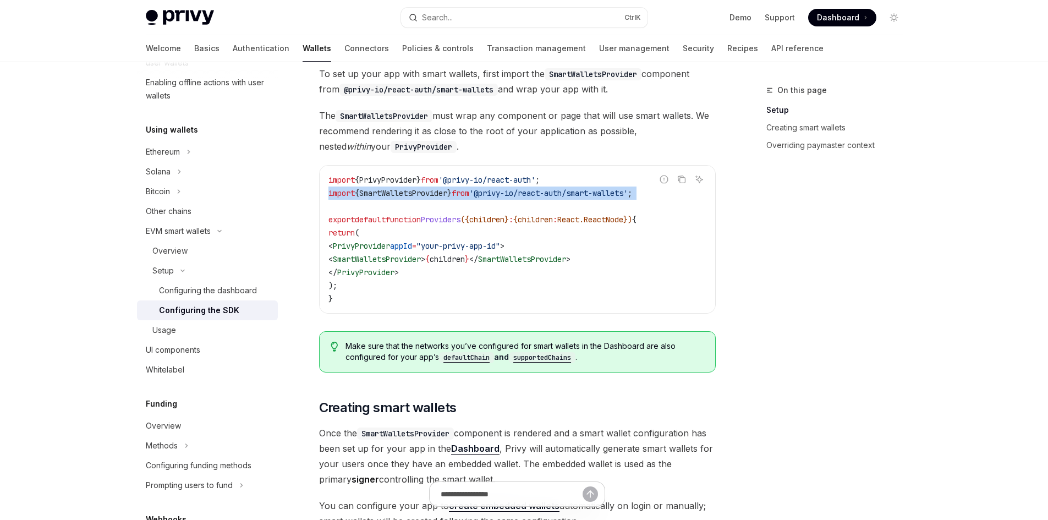
drag, startPoint x: 324, startPoint y: 193, endPoint x: 689, endPoint y: 202, distance: 365.5
click at [689, 202] on div "import { PrivyProvider } from '@privy-io/react-auth' ; import { SmartWalletsPro…" at bounding box center [518, 239] width 396 height 147
copy code "import { SmartWalletsProvider } from '@privy-io/react-auth/smart-wallets' ;"
drag, startPoint x: 461, startPoint y: 211, endPoint x: 472, endPoint y: 209, distance: 11.3
click at [461, 211] on code "import { PrivyProvider } from '@privy-io/react-auth' ; import { SmartWalletsPro…" at bounding box center [517, 239] width 378 height 132
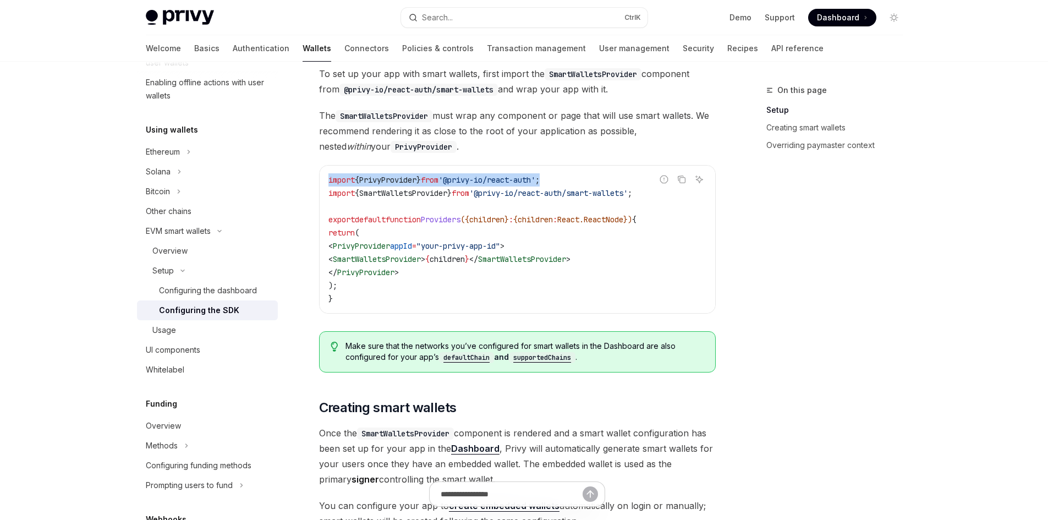
drag, startPoint x: 584, startPoint y: 177, endPoint x: 314, endPoint y: 182, distance: 270.2
click at [314, 182] on div "Setup Configure smart wallets in the SDK OpenAI Open in ChatGPT OpenAI Open in …" at bounding box center [414, 437] width 607 height 1366
copy span "import { PrivyProvider } from '@privy-io/react-auth' ;"
drag, startPoint x: 416, startPoint y: 246, endPoint x: 531, endPoint y: 249, distance: 115.0
click at [505, 249] on span "< PrivyProvider appId = "your-privy-app-id" >" at bounding box center [416, 246] width 176 height 10
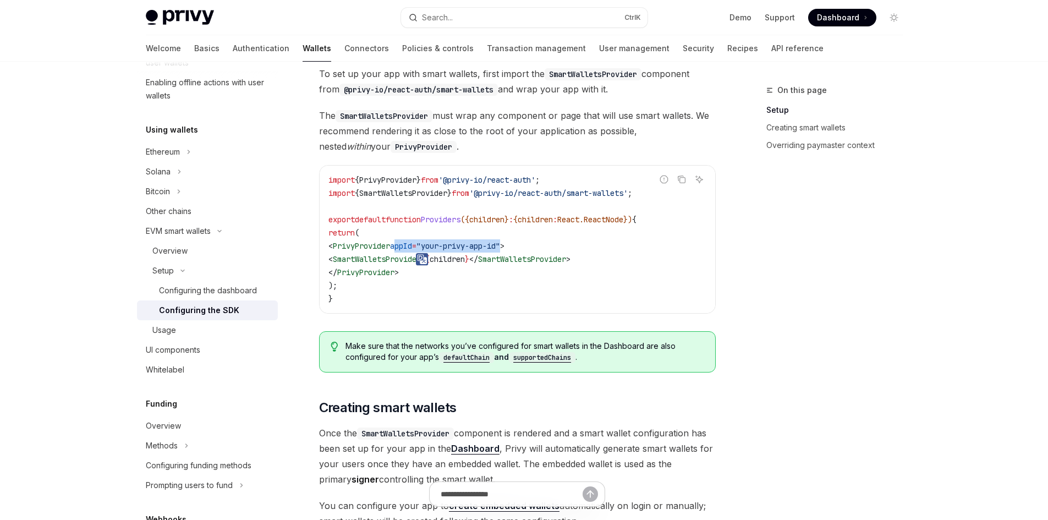
copy span "appId = "your-privy-app-id""
click at [643, 254] on code "import { PrivyProvider } from '@privy-io/react-auth' ; import { SmartWalletsPro…" at bounding box center [517, 239] width 378 height 132
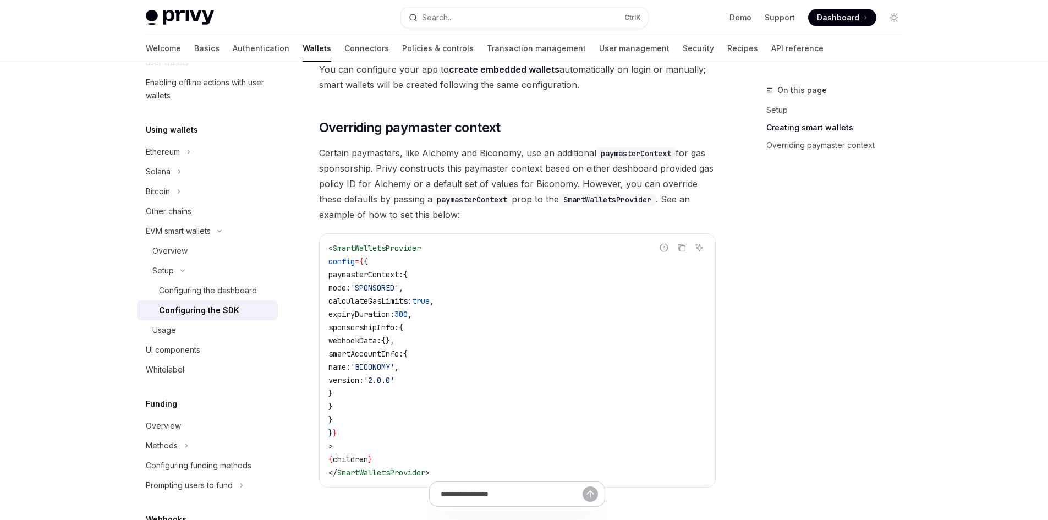
scroll to position [770, 0]
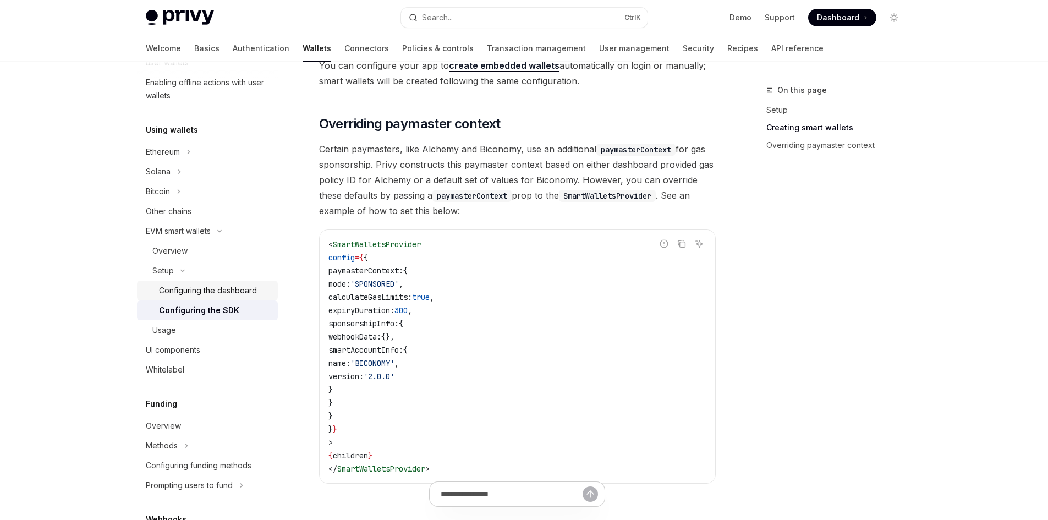
click at [228, 296] on div "Configuring the dashboard" at bounding box center [208, 290] width 98 height 13
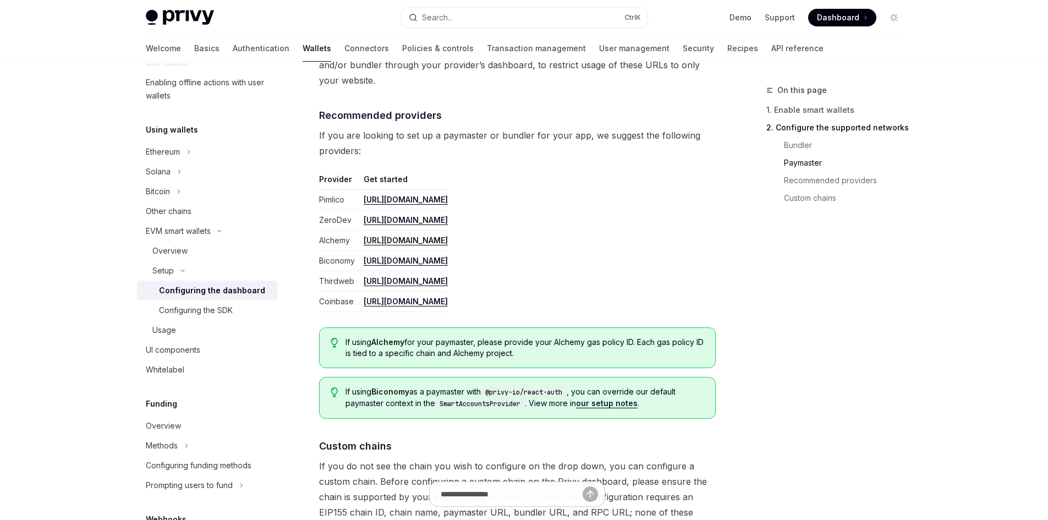
scroll to position [1459, 0]
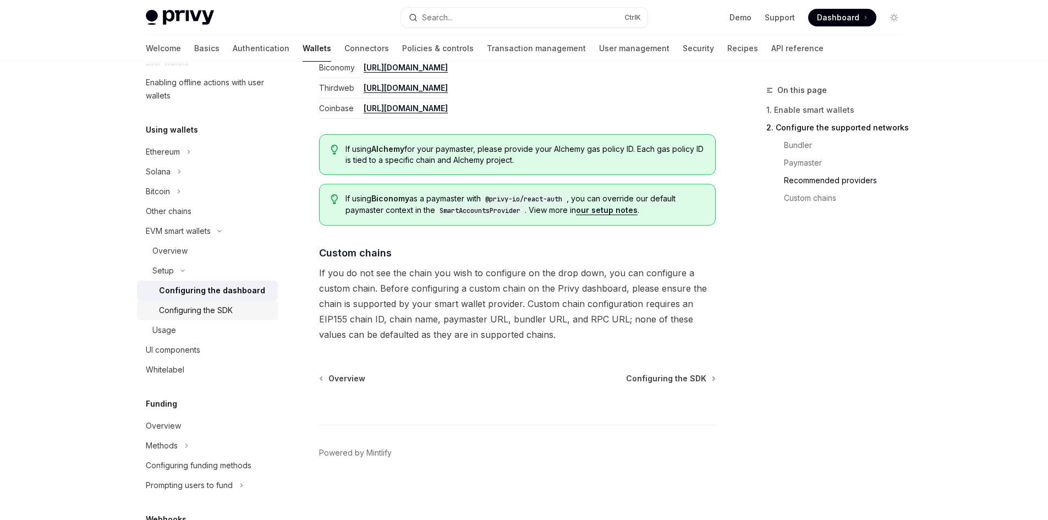
click at [203, 304] on div "Configuring the SDK" at bounding box center [196, 310] width 74 height 13
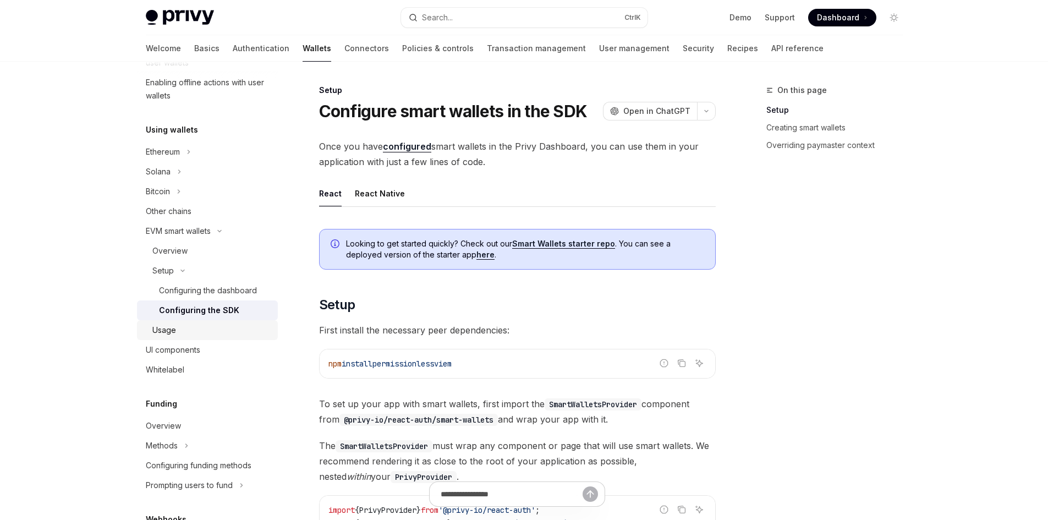
click at [167, 335] on div "Usage" at bounding box center [164, 330] width 24 height 13
type textarea "*"
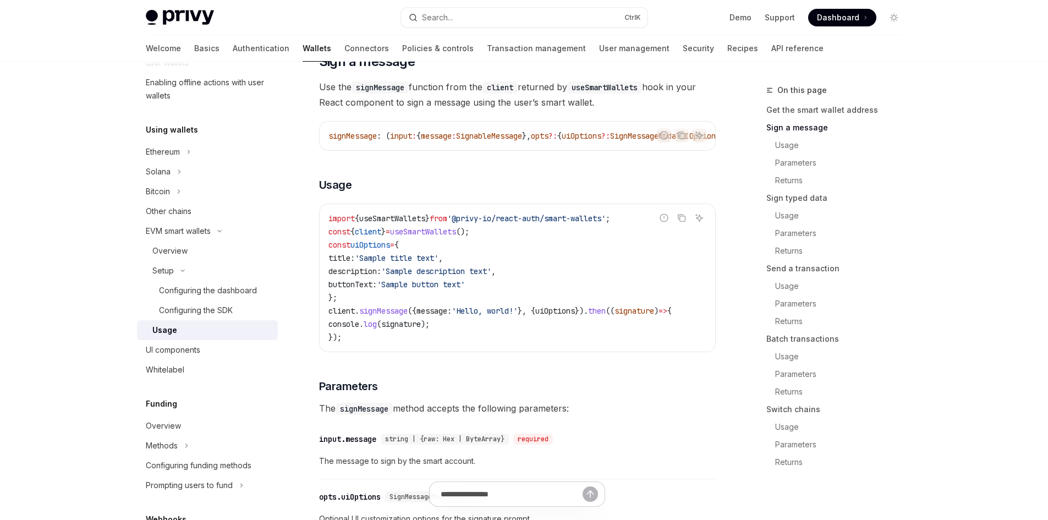
scroll to position [385, 0]
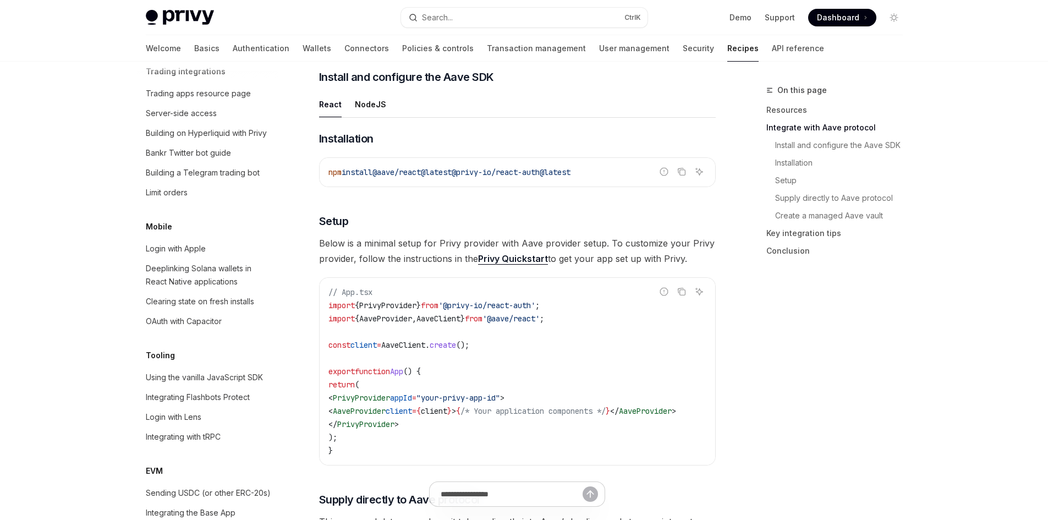
scroll to position [550, 0]
